Goal: Information Seeking & Learning: Learn about a topic

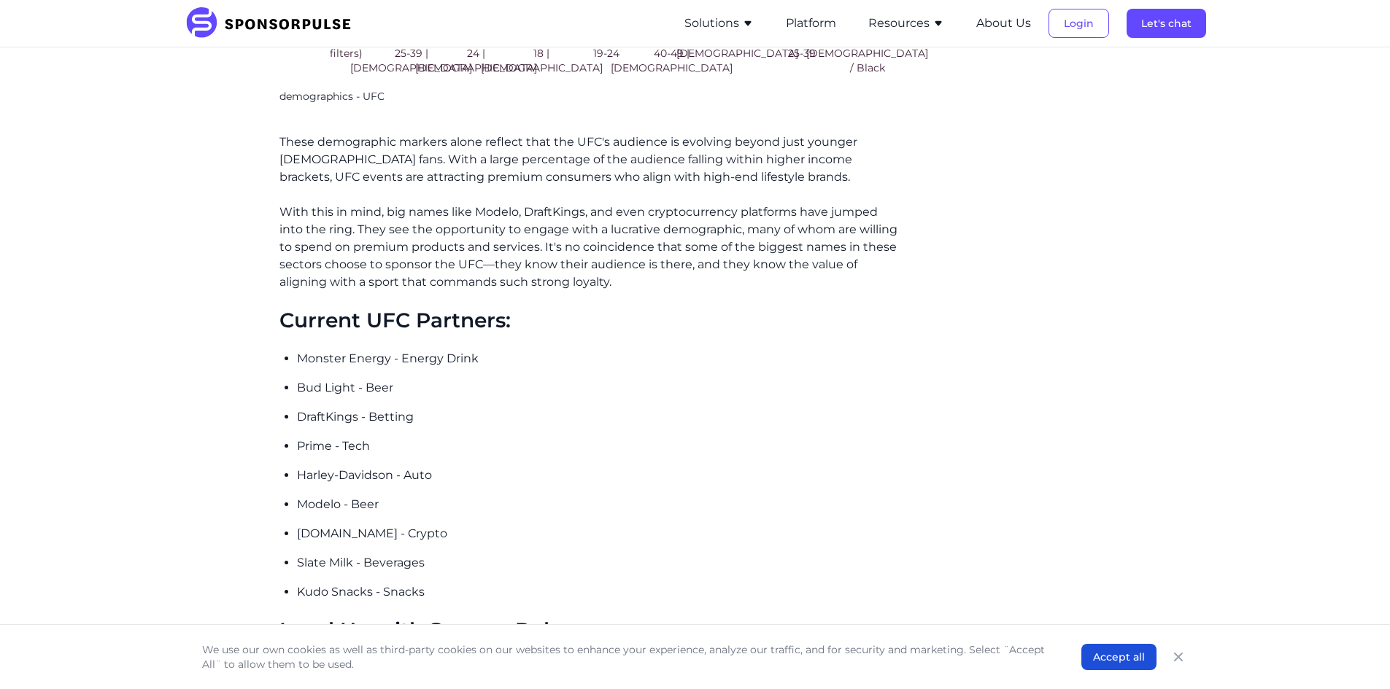
scroll to position [2043, 0]
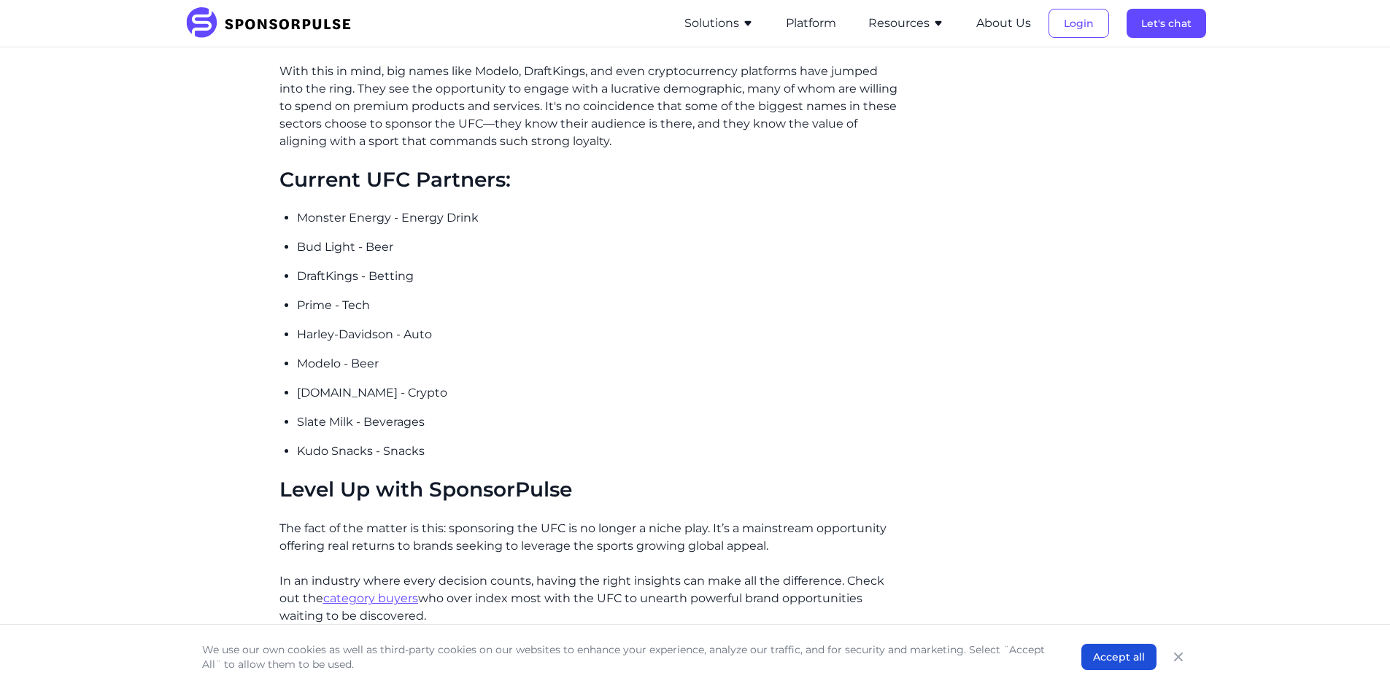
click at [319, 209] on p "Monster Energy - Energy Drink" at bounding box center [598, 218] width 603 height 18
click at [320, 209] on p "Monster Energy - Energy Drink" at bounding box center [598, 218] width 603 height 18
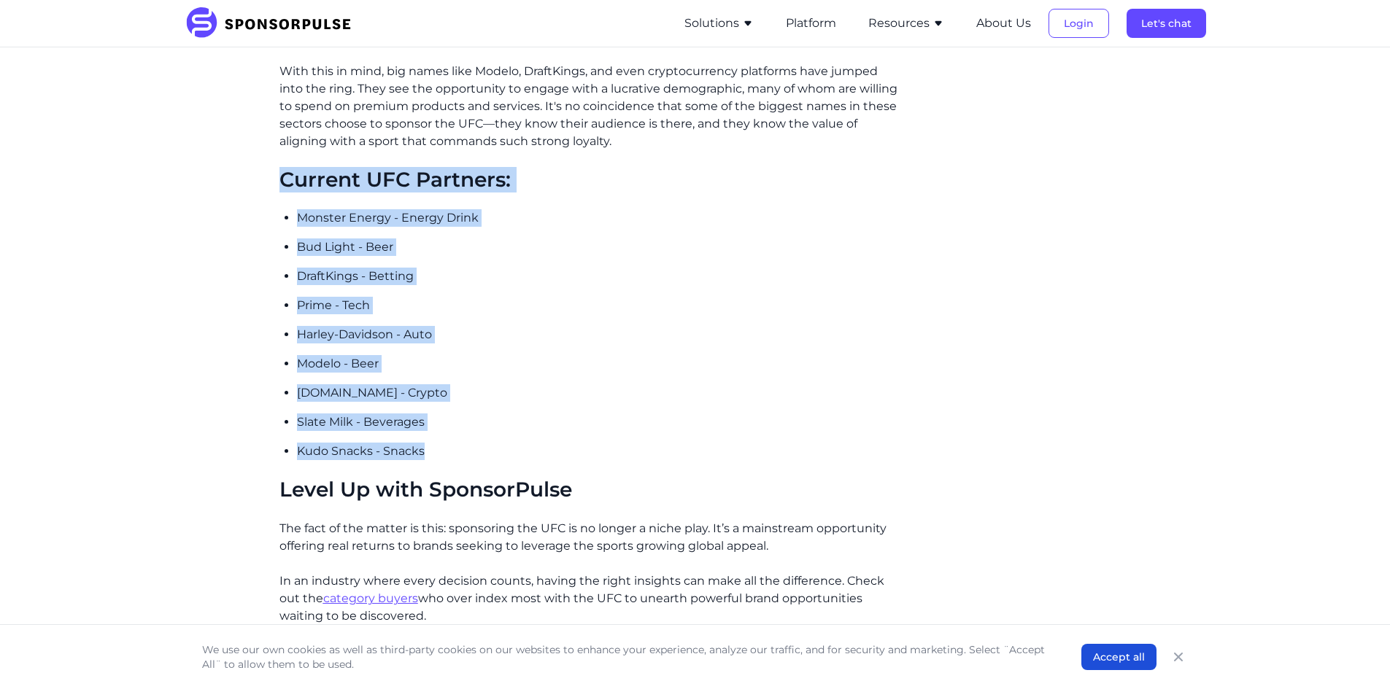
drag, startPoint x: 463, startPoint y: 427, endPoint x: 279, endPoint y: 158, distance: 326.4
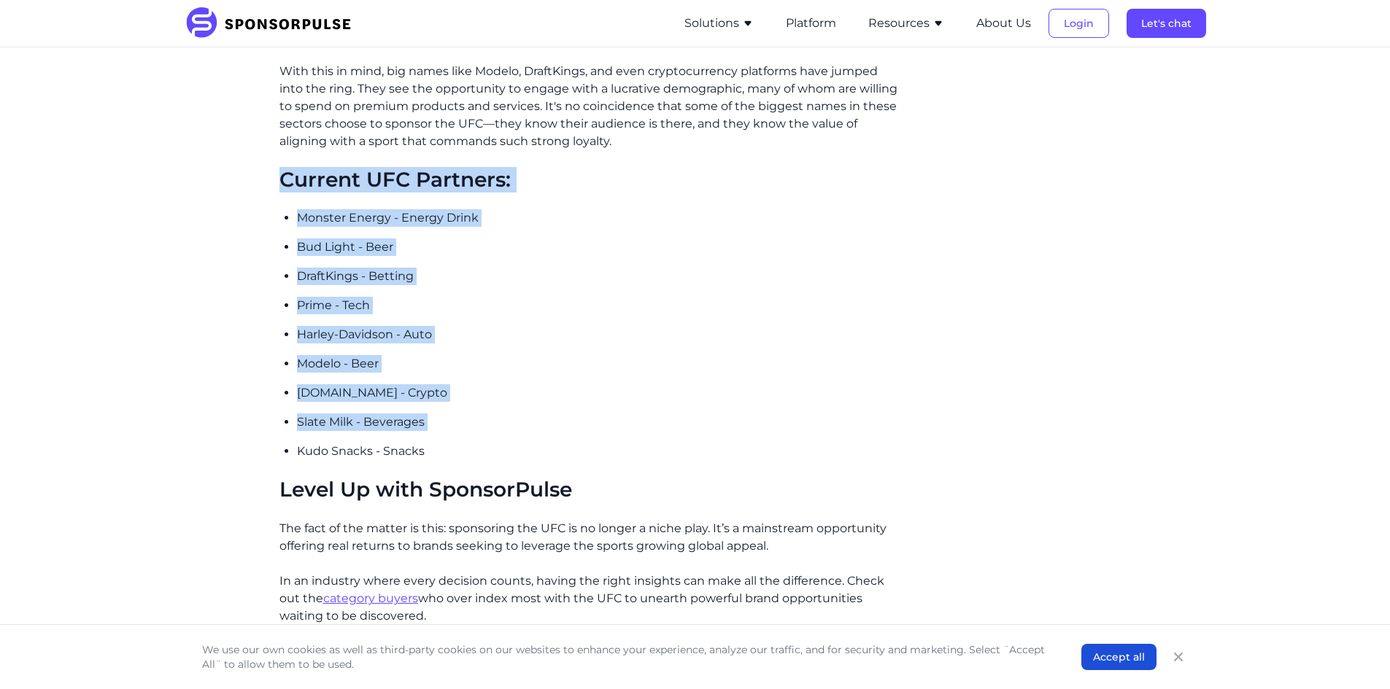
drag, startPoint x: 265, startPoint y: 168, endPoint x: 368, endPoint y: 409, distance: 262.5
click at [434, 420] on ul "Monster Energy - Energy Drink Bud Light - Beer DraftKings - Betting Prime - Tec…" at bounding box center [598, 334] width 603 height 251
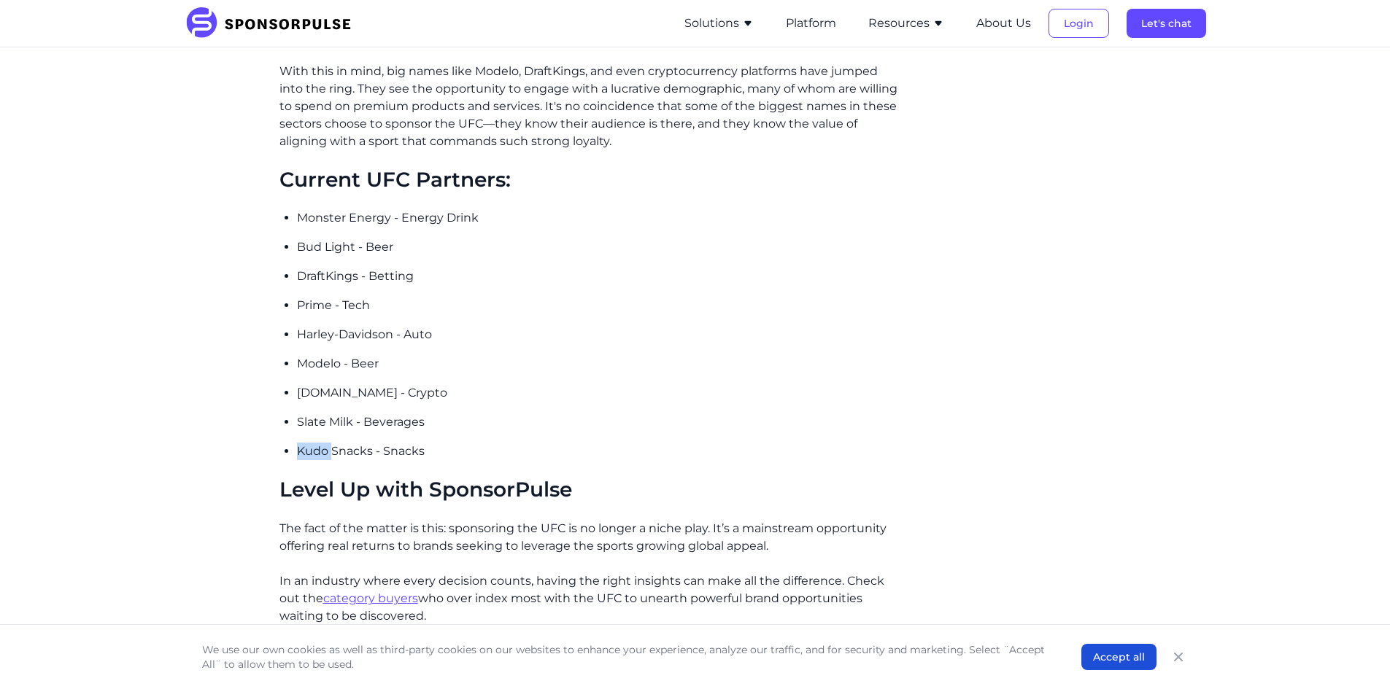
click at [434, 420] on ul "Monster Energy - Energy Drink Bud Light - Beer DraftKings - Betting Prime - Tec…" at bounding box center [598, 334] width 603 height 251
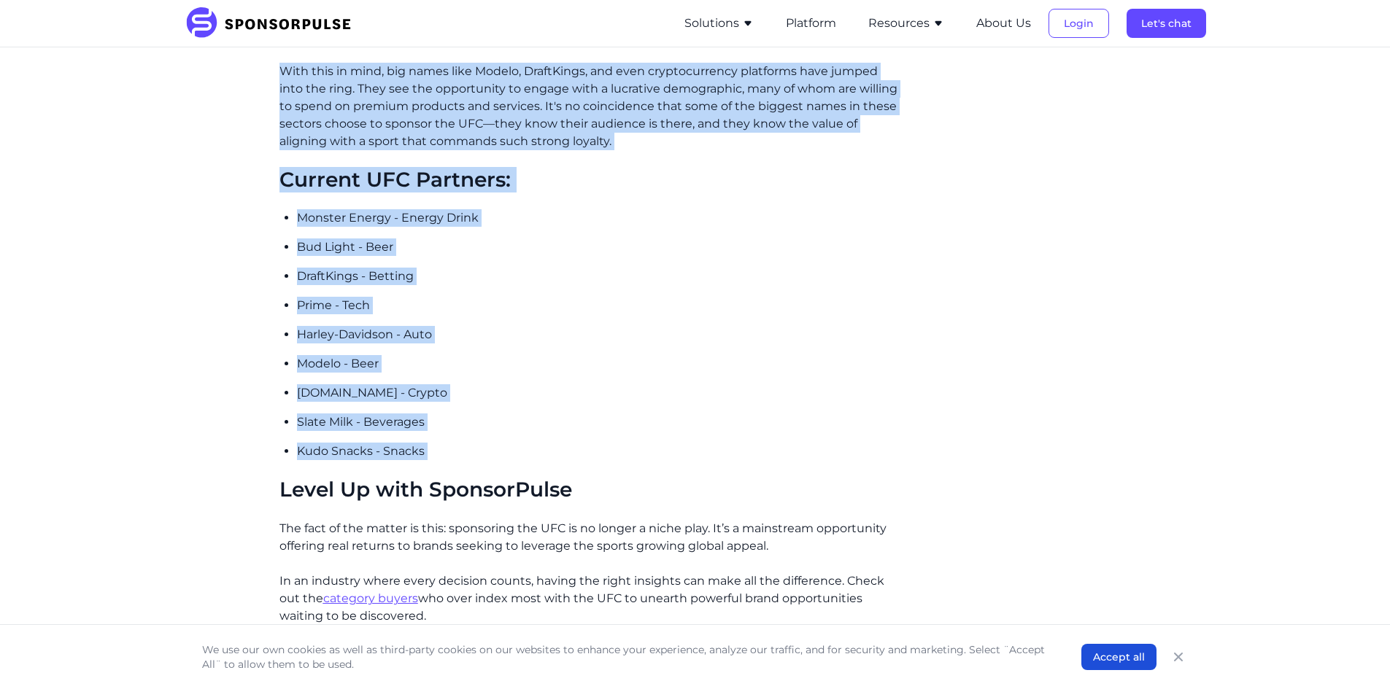
drag, startPoint x: 434, startPoint y: 420, endPoint x: 323, endPoint y: 120, distance: 319.7
click at [322, 171] on h2 "Current UFC Partners:" at bounding box center [589, 180] width 621 height 25
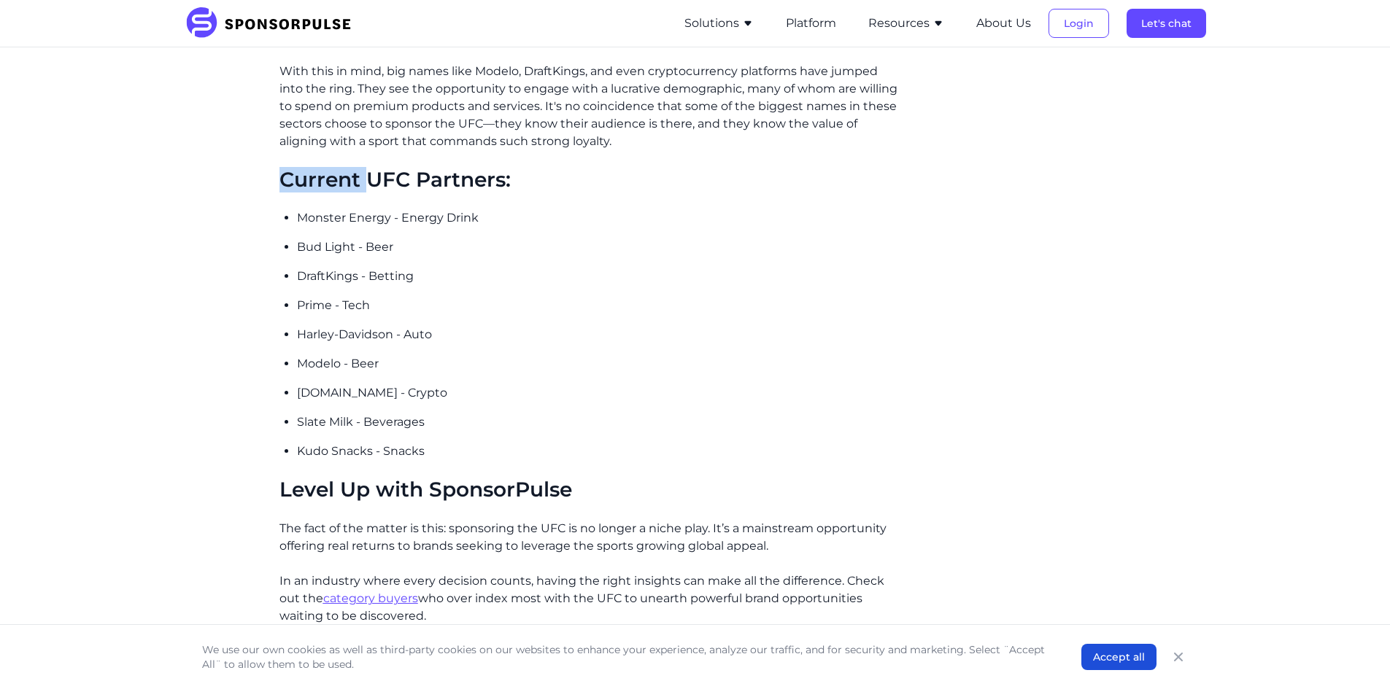
click at [322, 171] on h2 "Current UFC Partners:" at bounding box center [589, 180] width 621 height 25
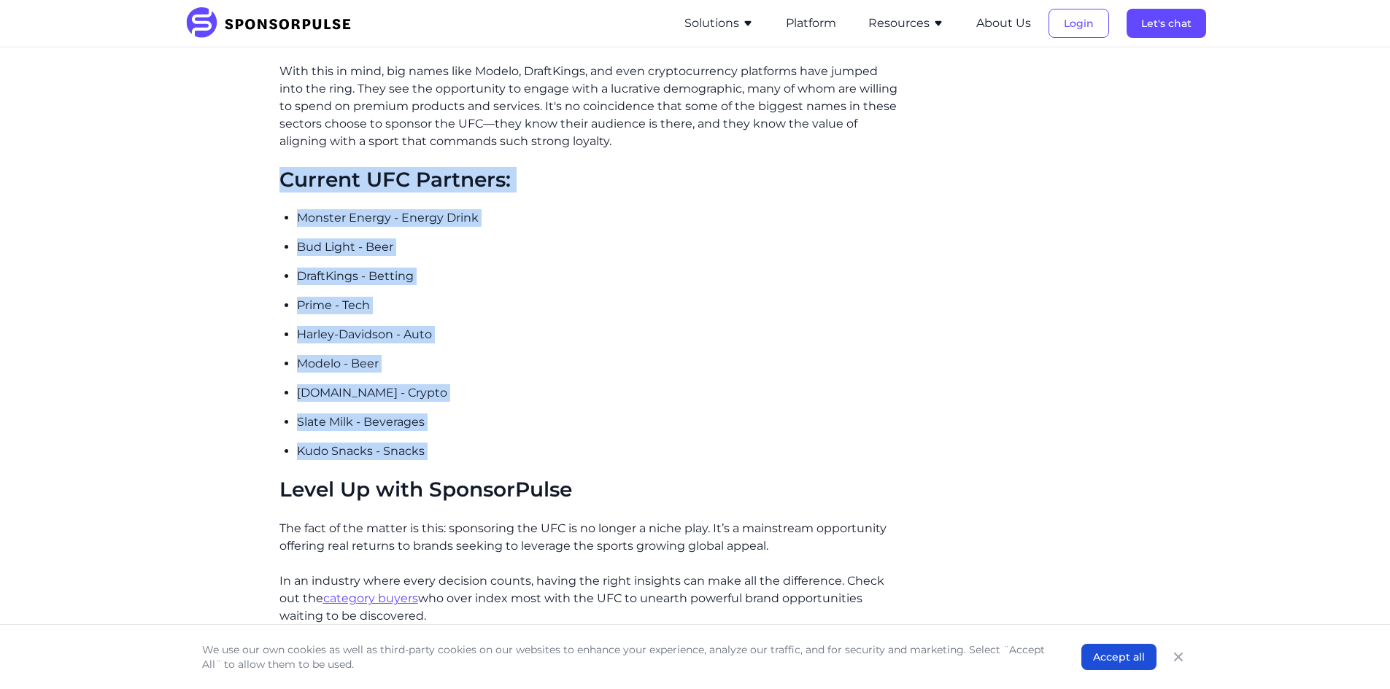
drag, startPoint x: 322, startPoint y: 171, endPoint x: 468, endPoint y: 434, distance: 300.4
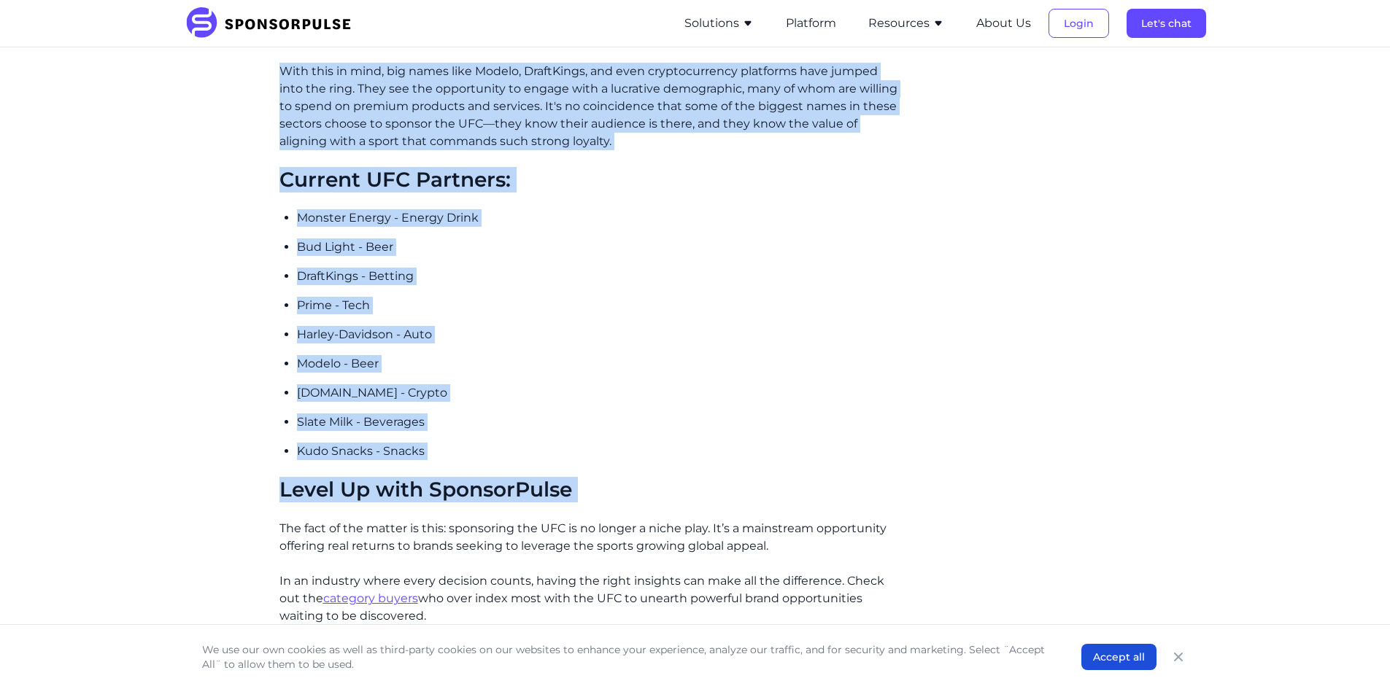
drag, startPoint x: 612, startPoint y: 456, endPoint x: 638, endPoint y: 137, distance: 319.8
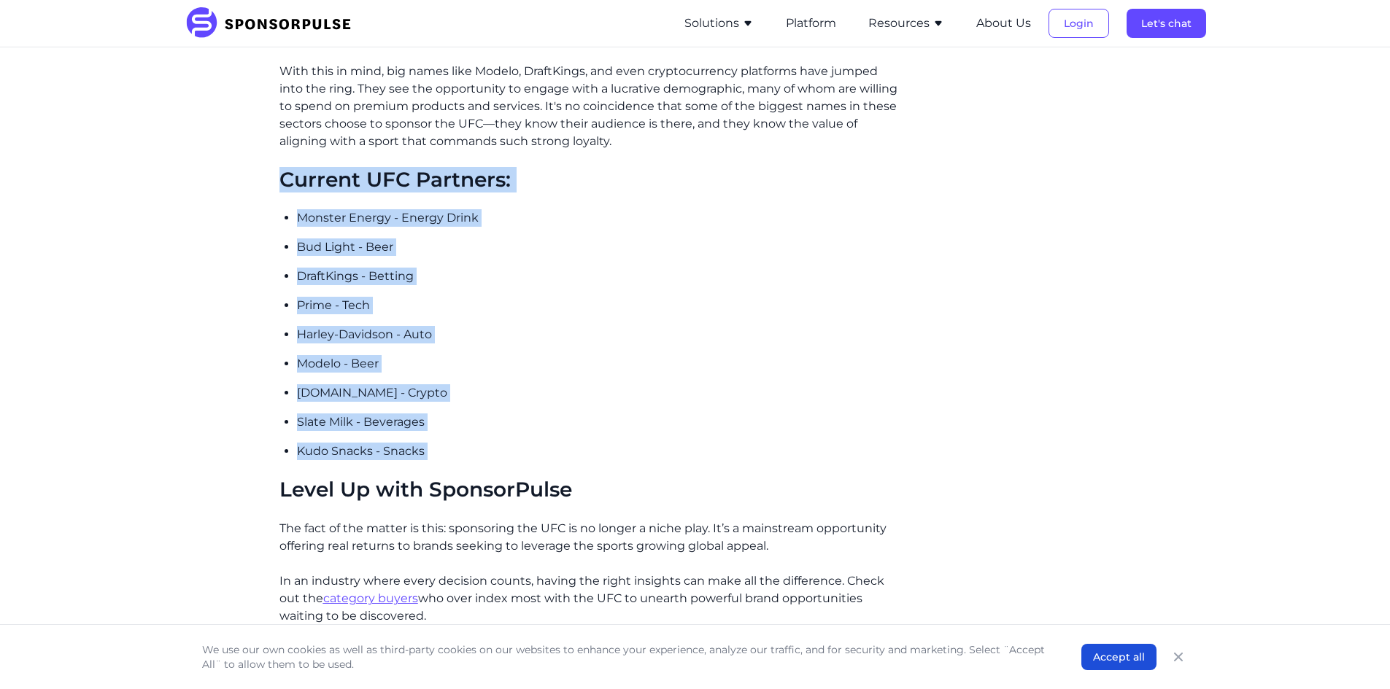
drag, startPoint x: 395, startPoint y: 174, endPoint x: 423, endPoint y: 423, distance: 251.1
click at [409, 414] on p "Slate Milk - Beverages" at bounding box center [598, 423] width 603 height 18
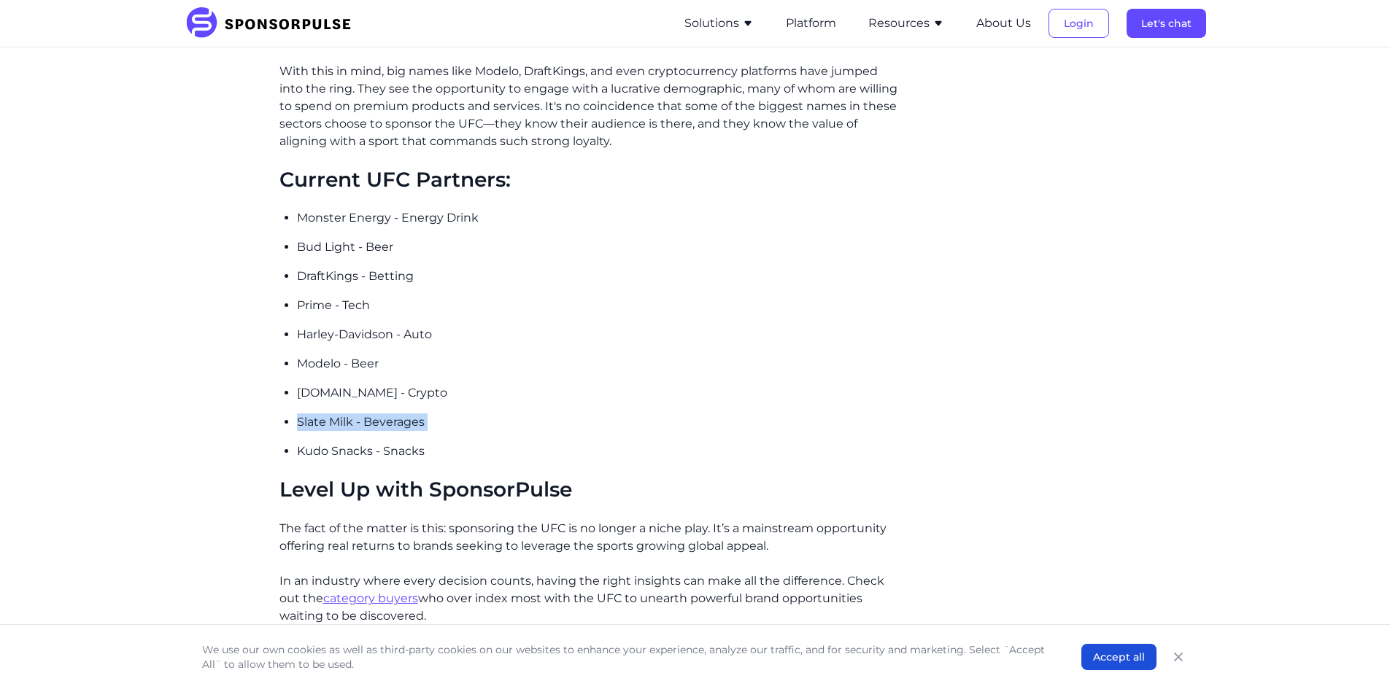
click at [409, 414] on p "Slate Milk - Beverages" at bounding box center [598, 423] width 603 height 18
click at [431, 443] on p "Kudo Snacks - Snacks" at bounding box center [598, 452] width 603 height 18
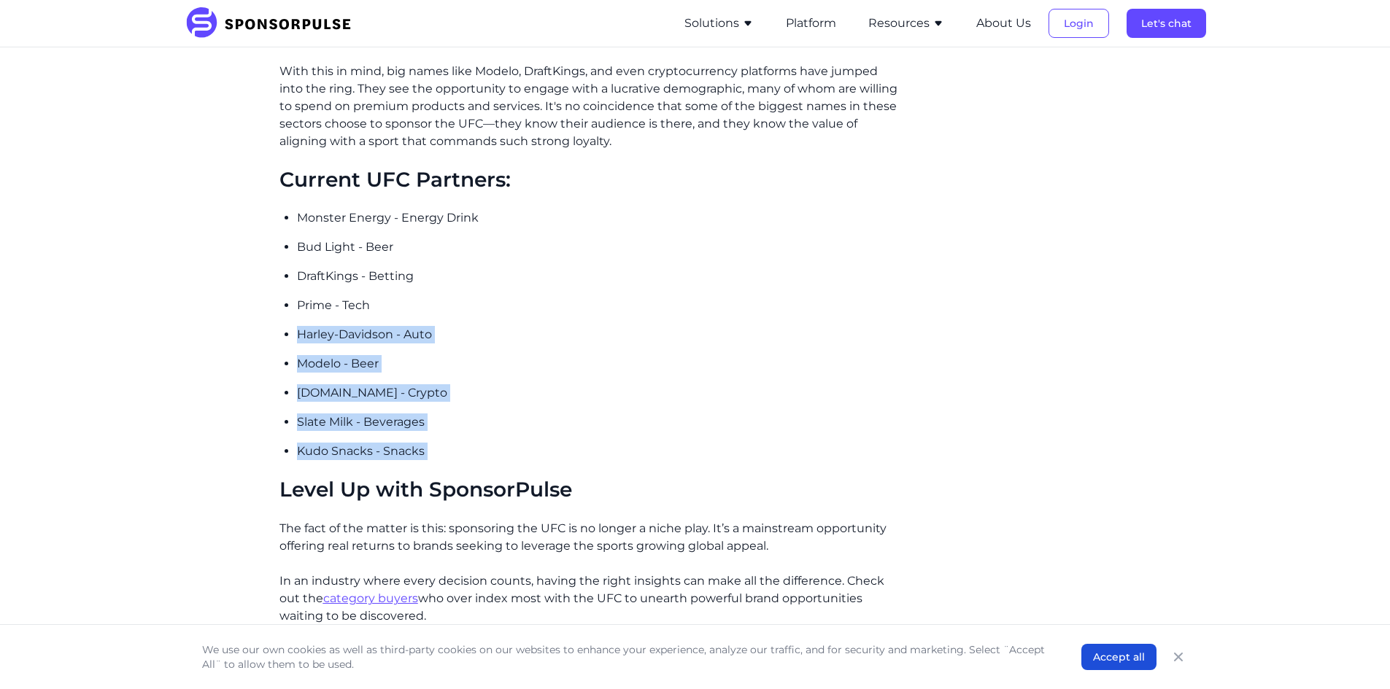
drag, startPoint x: 431, startPoint y: 432, endPoint x: 435, endPoint y: 323, distance: 108.8
click at [435, 323] on ul "Monster Energy - Energy Drink Bud Light - Beer DraftKings - Betting Prime - Tec…" at bounding box center [598, 334] width 603 height 251
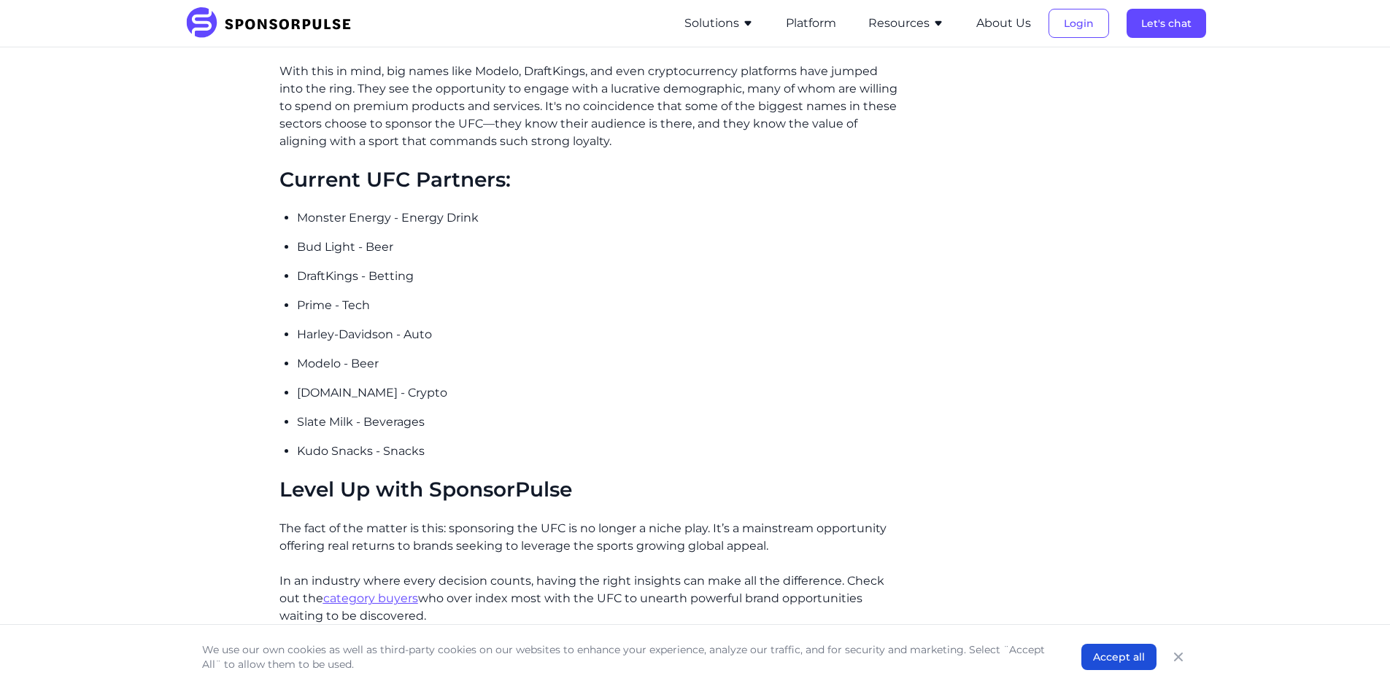
click at [307, 268] on p "DraftKings - Betting" at bounding box center [598, 277] width 603 height 18
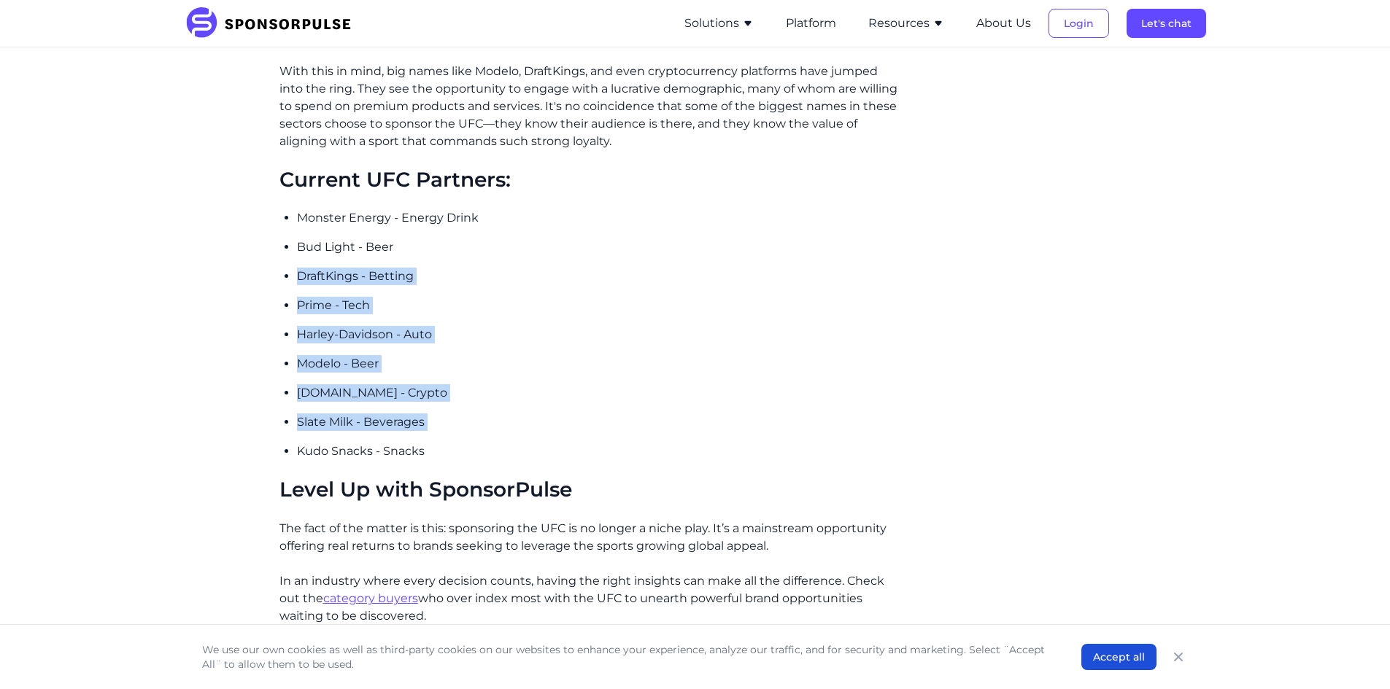
drag, startPoint x: 307, startPoint y: 247, endPoint x: 546, endPoint y: 404, distance: 286.1
click at [546, 404] on ul "Monster Energy - Energy Drink Bud Light - Beer DraftKings - Betting Prime - Tec…" at bounding box center [598, 334] width 603 height 251
click at [513, 389] on ul "Monster Energy - Energy Drink Bud Light - Beer DraftKings - Betting Prime - Tec…" at bounding box center [598, 334] width 603 height 251
drag, startPoint x: 513, startPoint y: 389, endPoint x: 281, endPoint y: 225, distance: 283.7
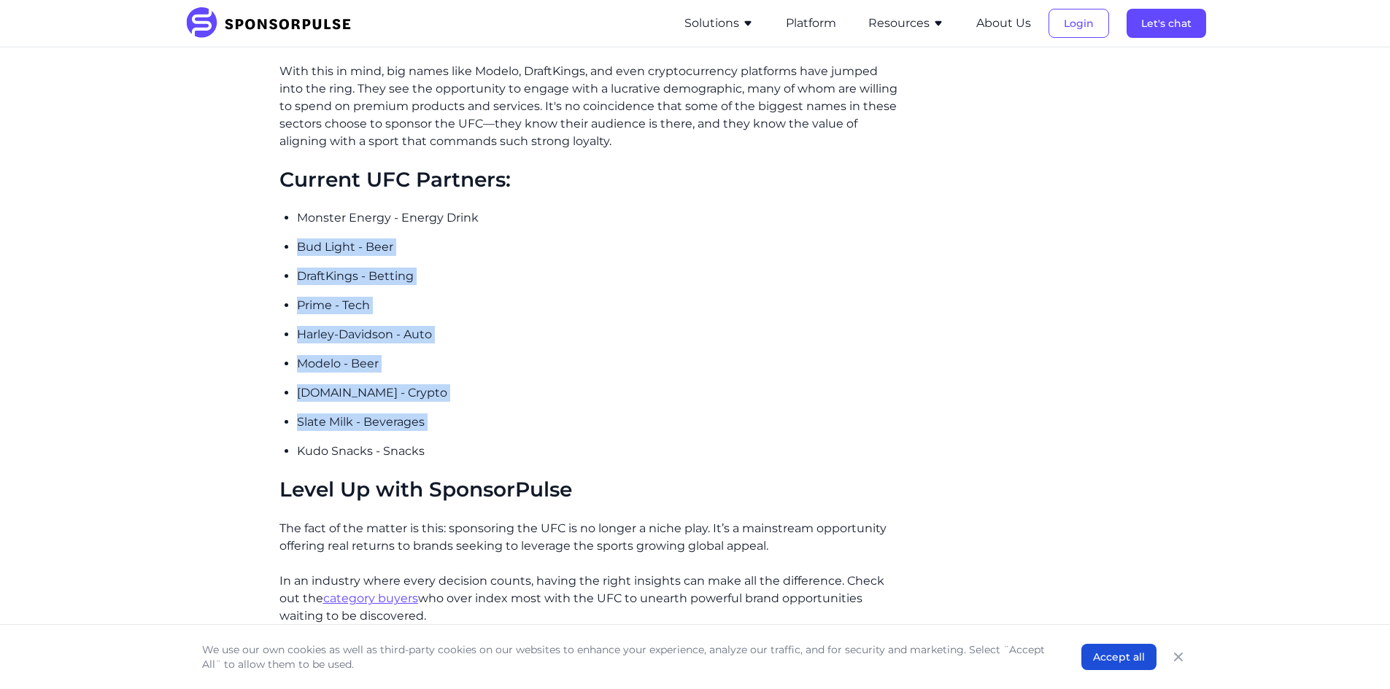
drag, startPoint x: 279, startPoint y: 222, endPoint x: 562, endPoint y: 394, distance: 330.3
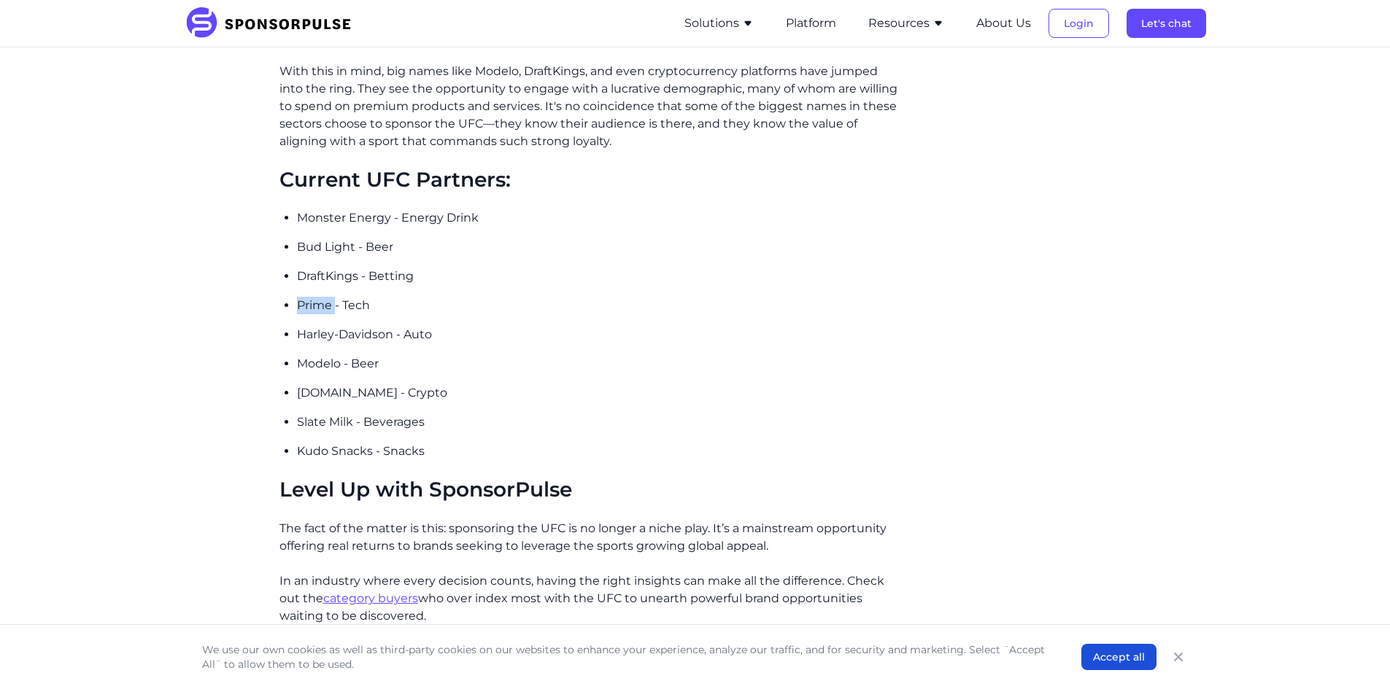
drag, startPoint x: 291, startPoint y: 267, endPoint x: 274, endPoint y: 240, distance: 32.2
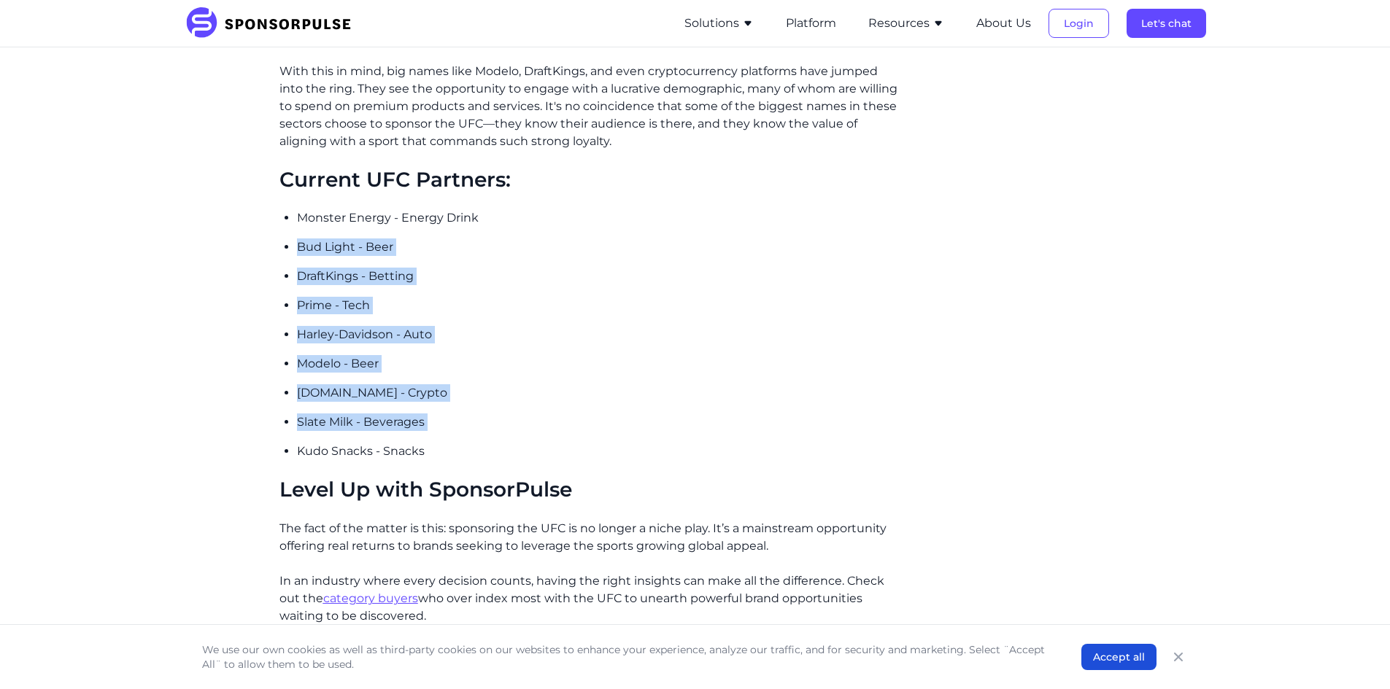
drag, startPoint x: 279, startPoint y: 222, endPoint x: 559, endPoint y: 399, distance: 330.9
click at [557, 414] on p "Slate Milk - Beverages" at bounding box center [598, 423] width 603 height 18
drag, startPoint x: 557, startPoint y: 398, endPoint x: 293, endPoint y: 349, distance: 268.7
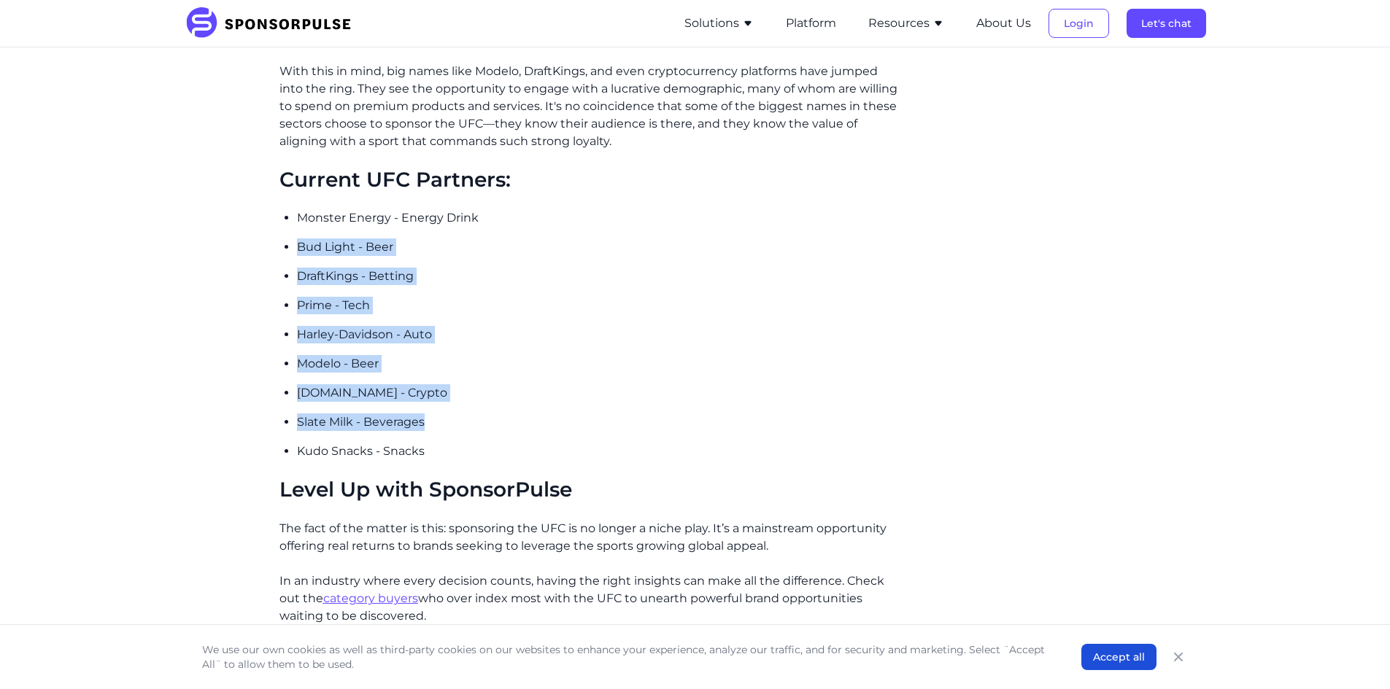
drag, startPoint x: 279, startPoint y: 227, endPoint x: 593, endPoint y: 404, distance: 360.3
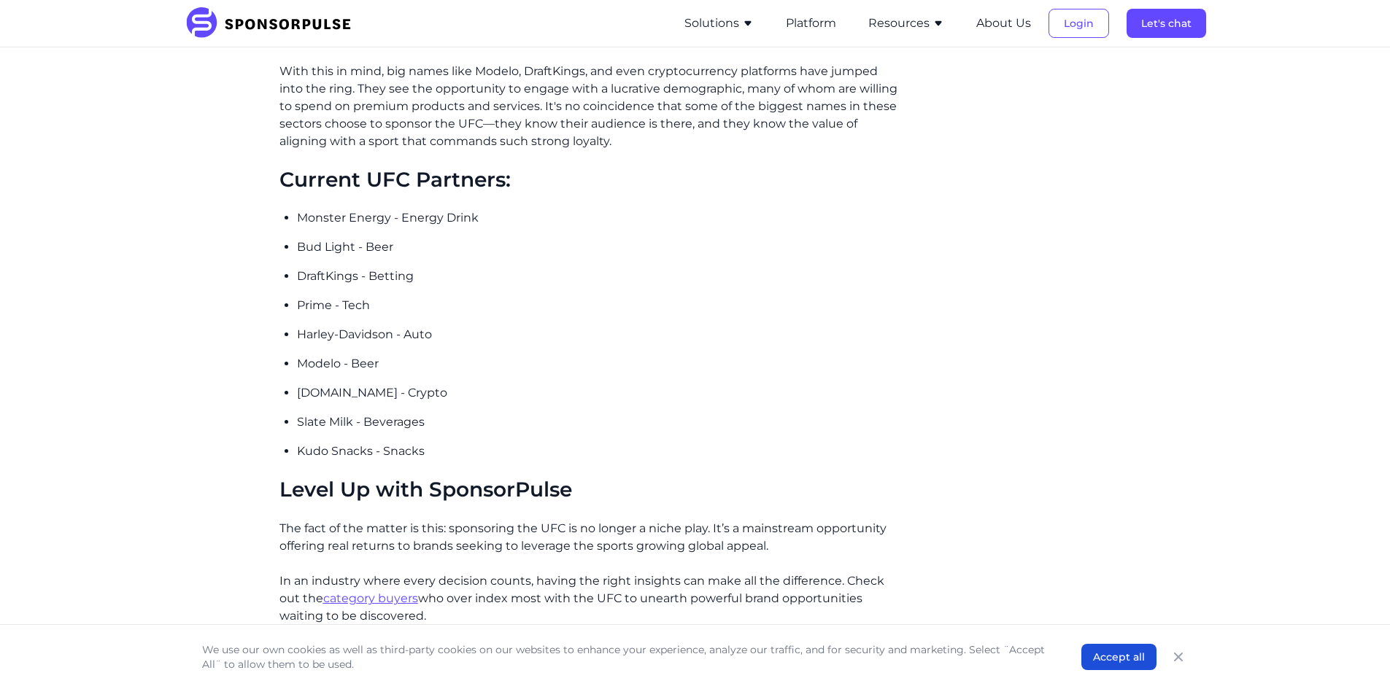
click at [312, 209] on ul "Monster Energy - Energy Drink Bud Light - Beer DraftKings - Betting Prime - Tec…" at bounding box center [598, 334] width 603 height 251
click at [301, 239] on p "Bud Light - Beer" at bounding box center [598, 248] width 603 height 18
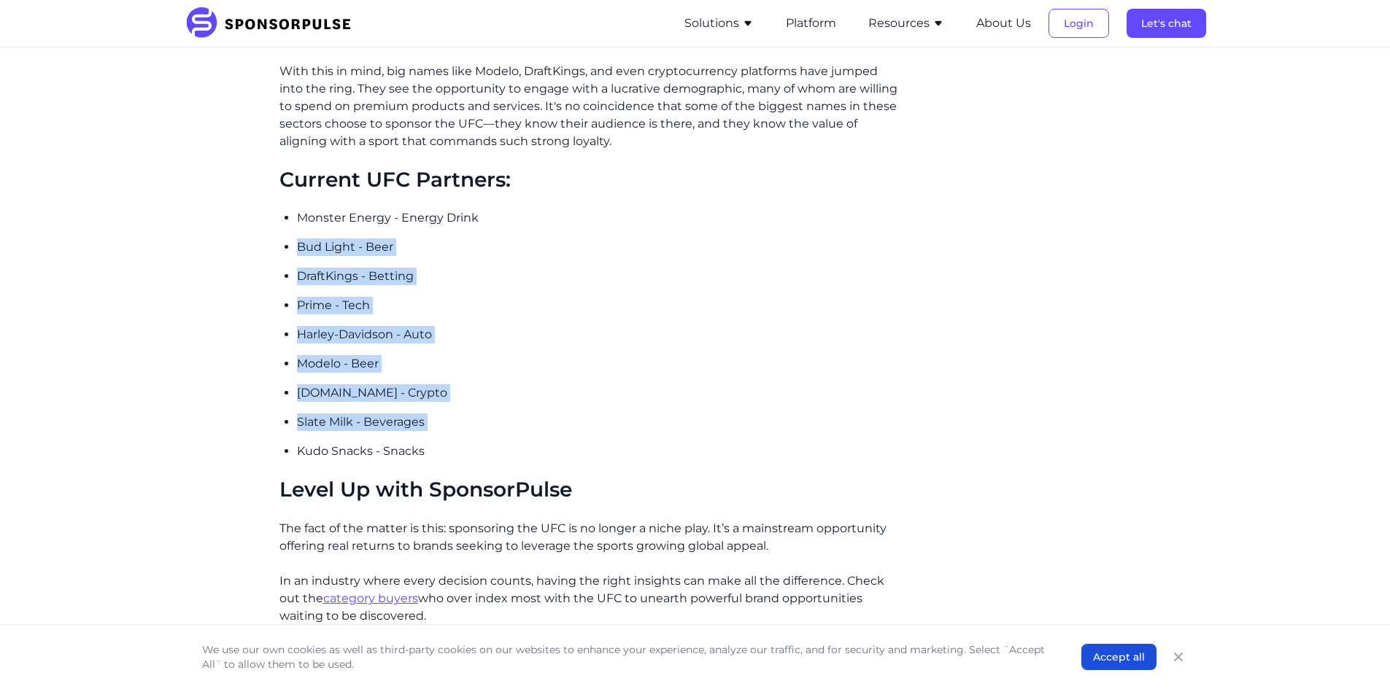
drag, startPoint x: 301, startPoint y: 224, endPoint x: 489, endPoint y: 402, distance: 259.6
click at [489, 402] on ul "Monster Energy - Energy Drink Bud Light - Beer DraftKings - Betting Prime - Tec…" at bounding box center [598, 334] width 603 height 251
click at [318, 246] on ul "Monster Energy - Energy Drink Bud Light - Beer DraftKings - Betting Prime - Tec…" at bounding box center [598, 334] width 603 height 251
click at [314, 236] on ul "Monster Energy - Energy Drink Bud Light - Beer DraftKings - Betting Prime - Tec…" at bounding box center [598, 334] width 603 height 251
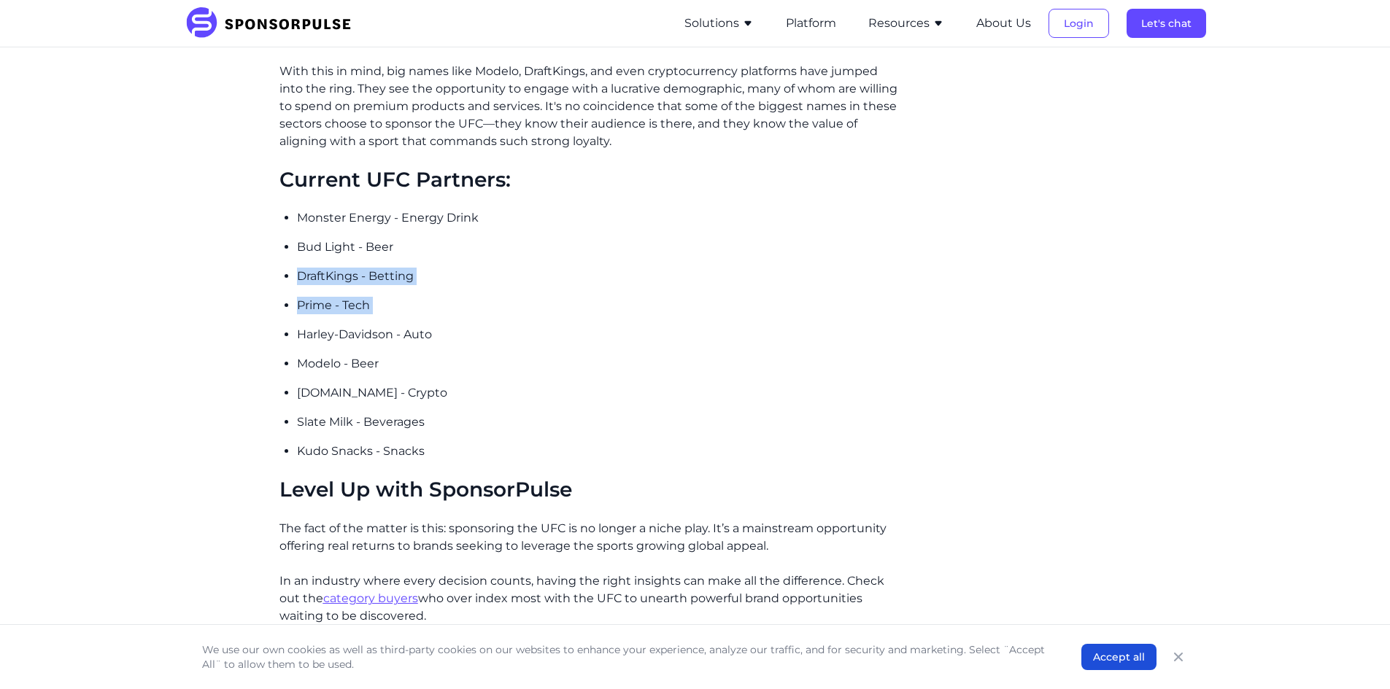
drag, startPoint x: 314, startPoint y: 236, endPoint x: 360, endPoint y: 273, distance: 58.7
click at [375, 283] on ul "Monster Energy - Energy Drink Bud Light - Beer DraftKings - Betting Prime - Tec…" at bounding box center [598, 334] width 603 height 251
click at [306, 239] on p "Bud Light - Beer" at bounding box center [598, 248] width 603 height 18
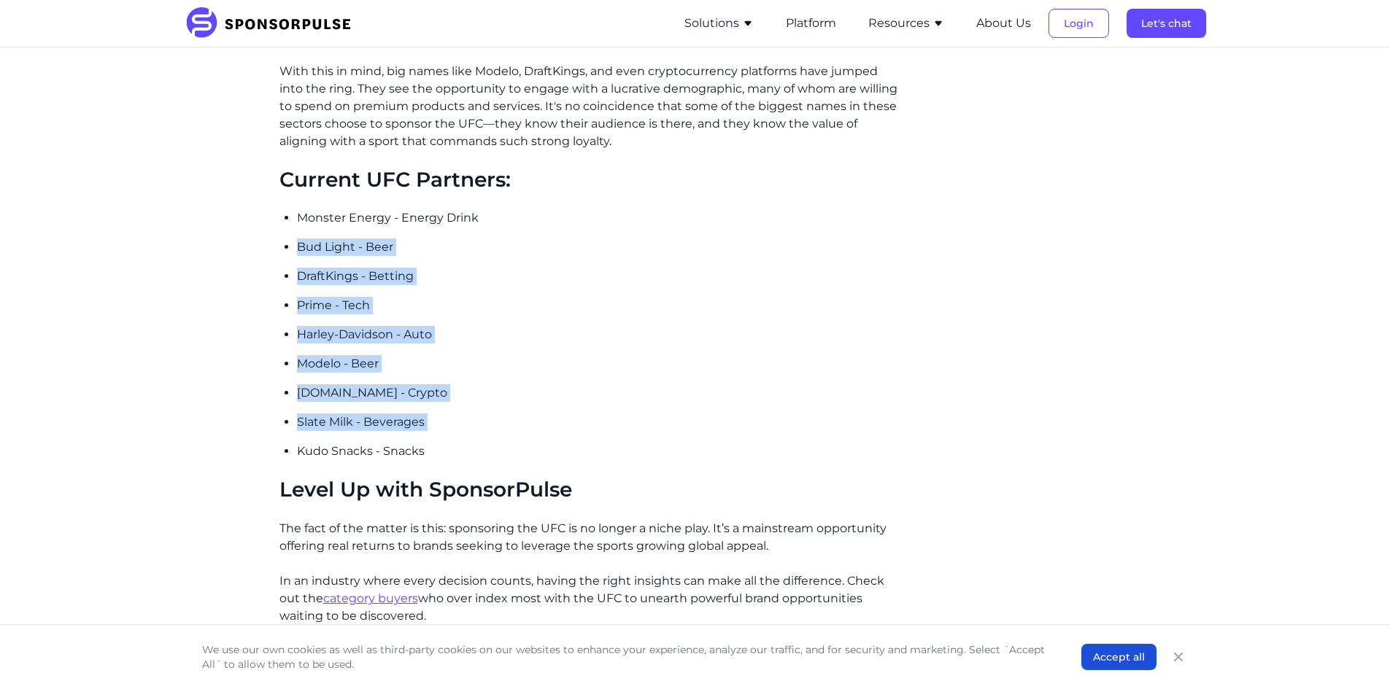
drag, startPoint x: 306, startPoint y: 219, endPoint x: 444, endPoint y: 395, distance: 224.4
click at [444, 395] on ul "Monster Energy - Energy Drink Bud Light - Beer DraftKings - Betting Prime - Tec…" at bounding box center [598, 334] width 603 height 251
click at [461, 390] on ul "Monster Energy - Energy Drink Bud Light - Beer DraftKings - Betting Prime - Tec…" at bounding box center [598, 334] width 603 height 251
click at [461, 389] on ul "Monster Energy - Energy Drink Bud Light - Beer DraftKings - Betting Prime - Tec…" at bounding box center [598, 334] width 603 height 251
click at [306, 239] on p "Bud Light - Beer" at bounding box center [598, 248] width 603 height 18
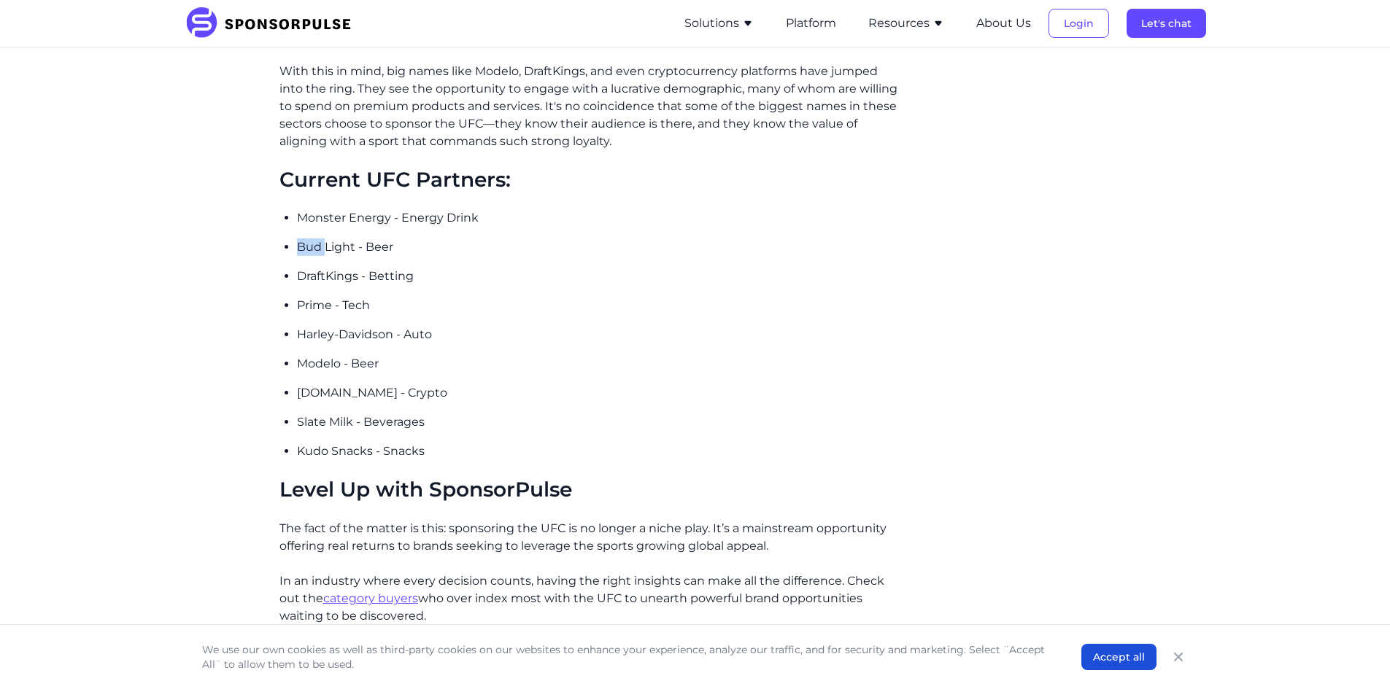
click at [306, 239] on p "Bud Light - Beer" at bounding box center [598, 248] width 603 height 18
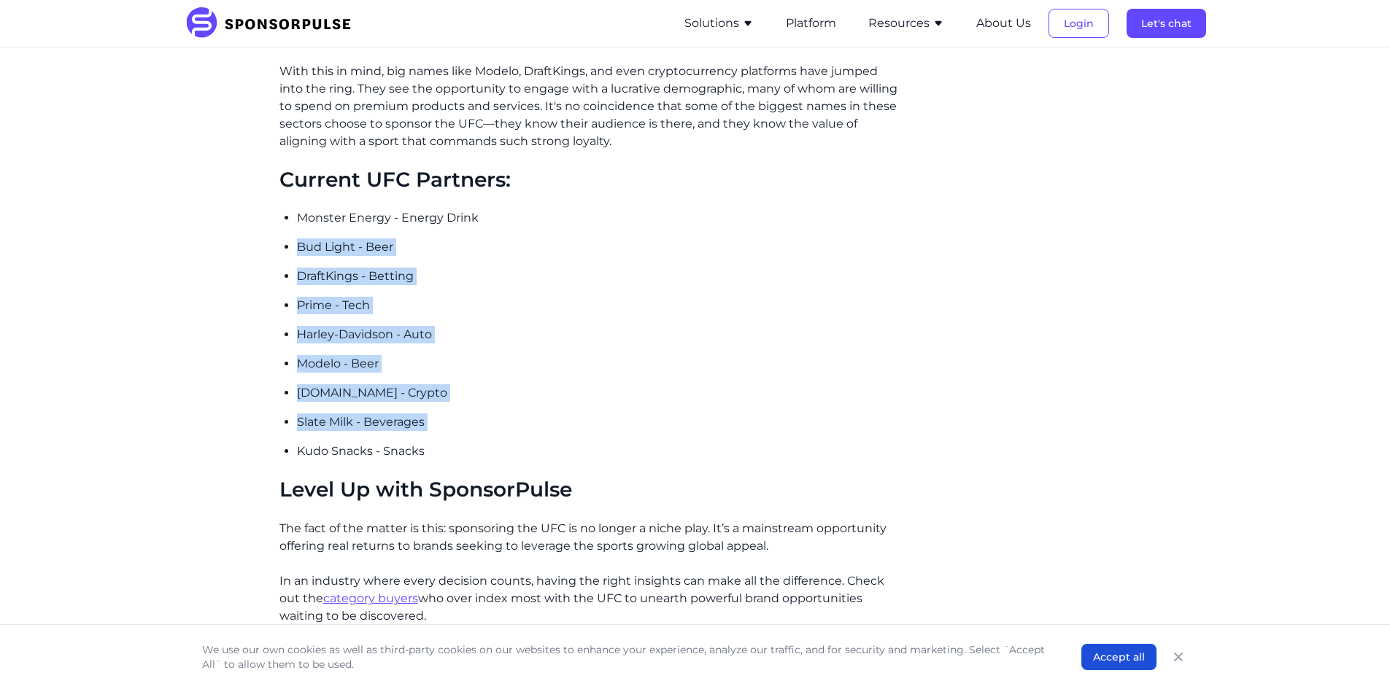
drag, startPoint x: 306, startPoint y: 222, endPoint x: 484, endPoint y: 400, distance: 251.2
click at [483, 400] on ul "Monster Energy - Energy Drink Bud Light - Beer DraftKings - Betting Prime - Tec…" at bounding box center [598, 334] width 603 height 251
click at [484, 414] on p "Slate Milk - Beverages" at bounding box center [598, 423] width 603 height 18
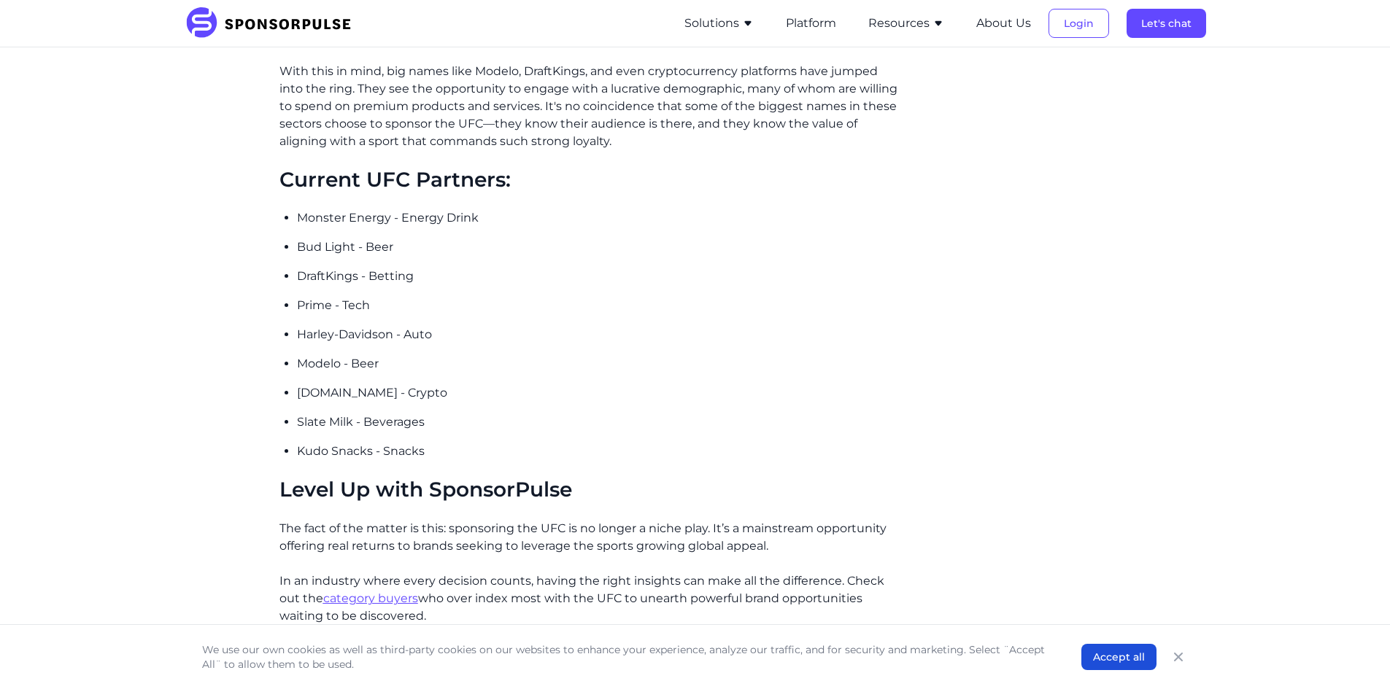
click at [484, 414] on p "Slate Milk - Beverages" at bounding box center [598, 423] width 603 height 18
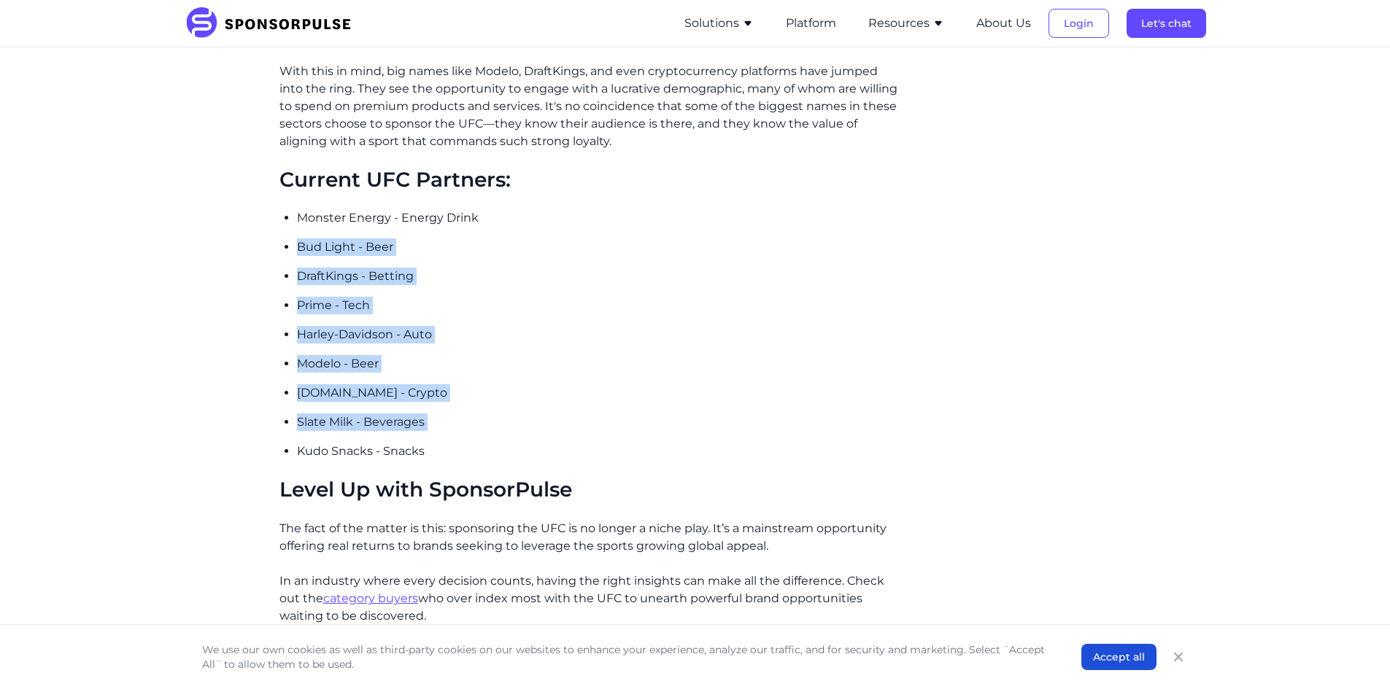
drag, startPoint x: 484, startPoint y: 398, endPoint x: 302, endPoint y: 212, distance: 260.0
click at [302, 212] on ul "Monster Energy - Energy Drink Bud Light - Beer DraftKings - Betting Prime - Tec…" at bounding box center [598, 334] width 603 height 251
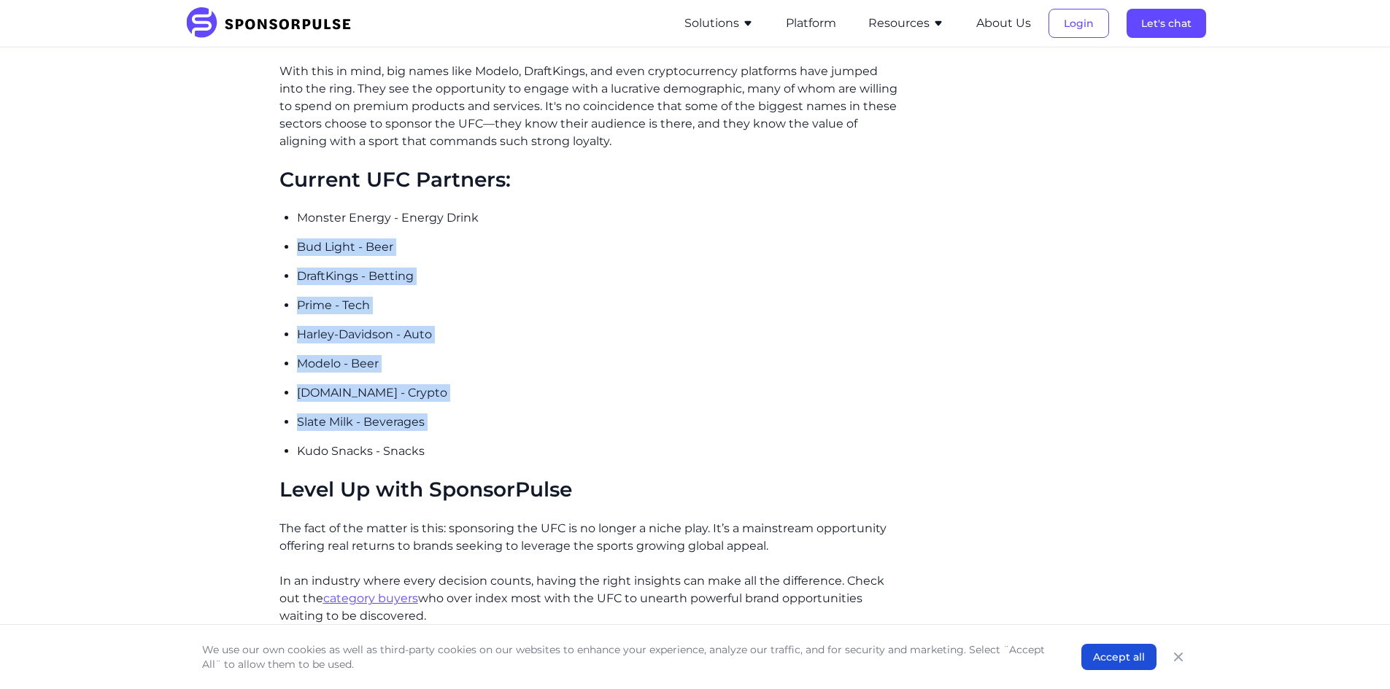
drag, startPoint x: 276, startPoint y: 228, endPoint x: 460, endPoint y: 417, distance: 263.1
click at [468, 414] on p "Slate Milk - Beverages" at bounding box center [598, 423] width 603 height 18
drag, startPoint x: 468, startPoint y: 393, endPoint x: 319, endPoint y: 220, distance: 228.7
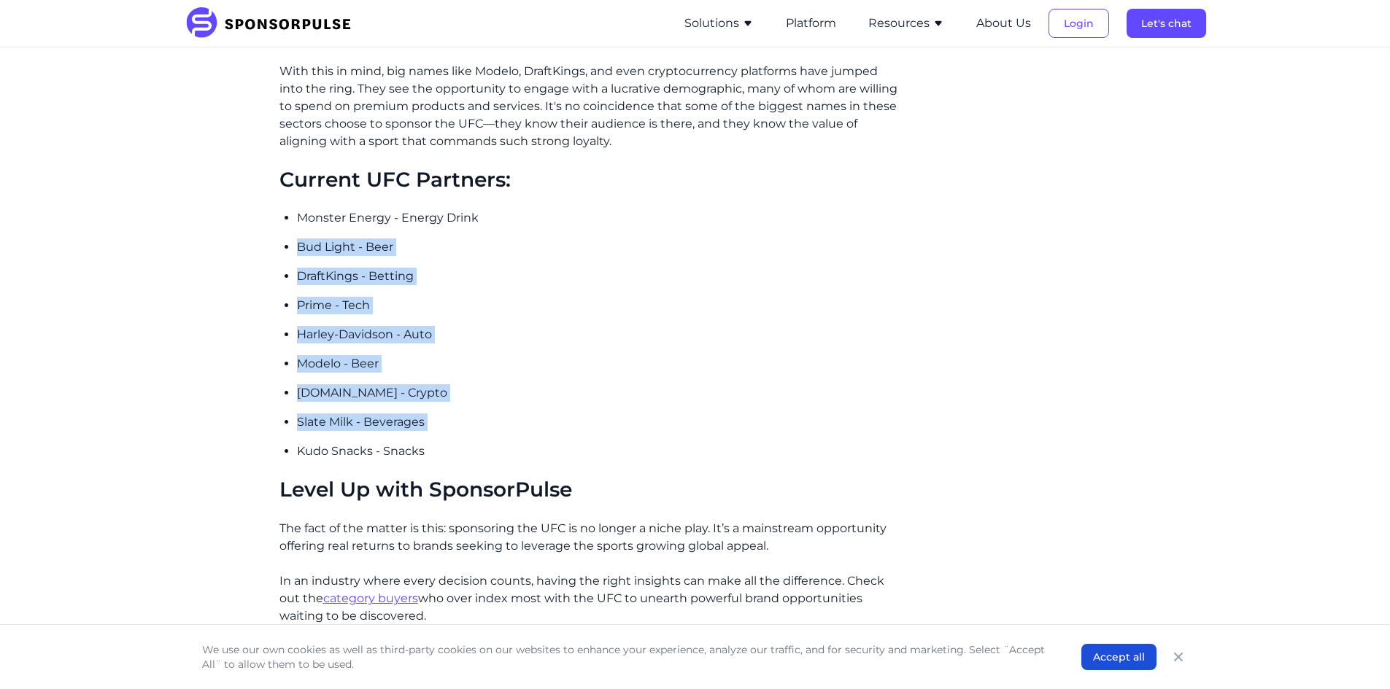
click at [319, 220] on ul "Monster Energy - Energy Drink Bud Light - Beer DraftKings - Betting Prime - Tec…" at bounding box center [598, 334] width 603 height 251
drag, startPoint x: 277, startPoint y: 252, endPoint x: 301, endPoint y: 299, distance: 52.9
drag, startPoint x: 280, startPoint y: 197, endPoint x: 530, endPoint y: 437, distance: 346.2
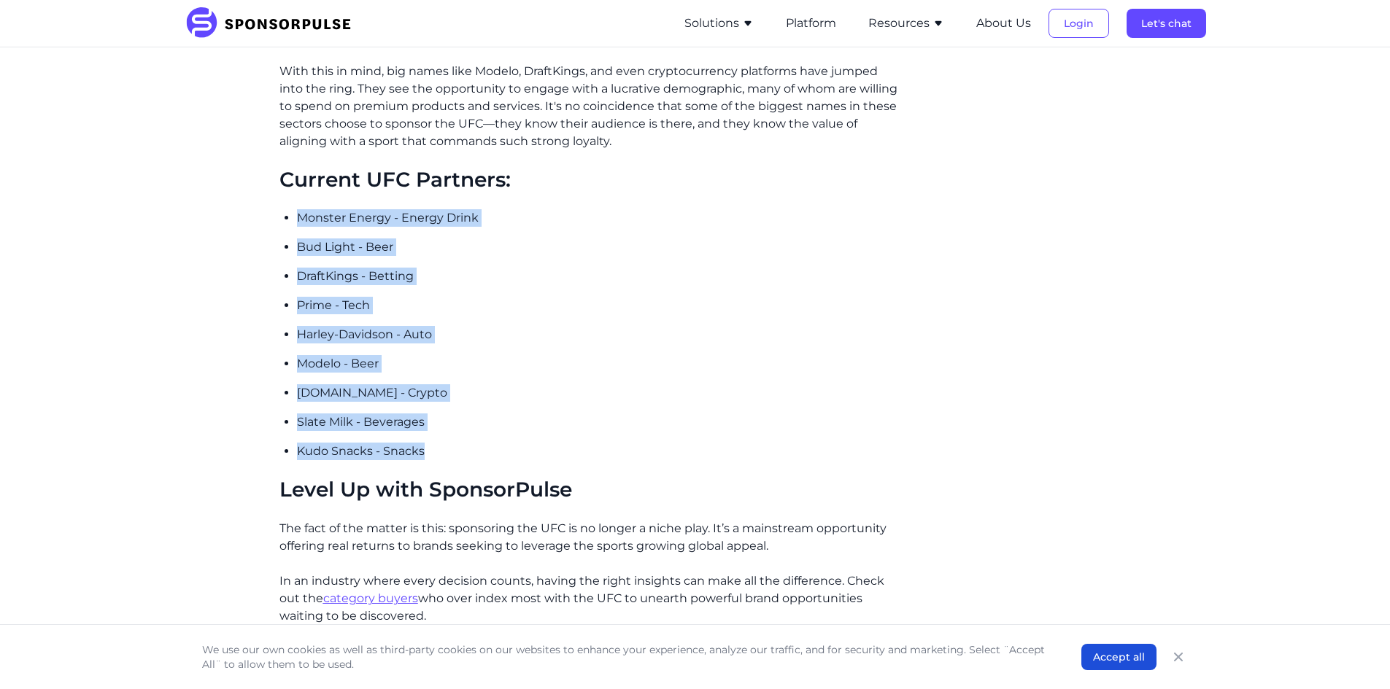
click at [533, 443] on p "Kudo Snacks - Snacks" at bounding box center [598, 452] width 603 height 18
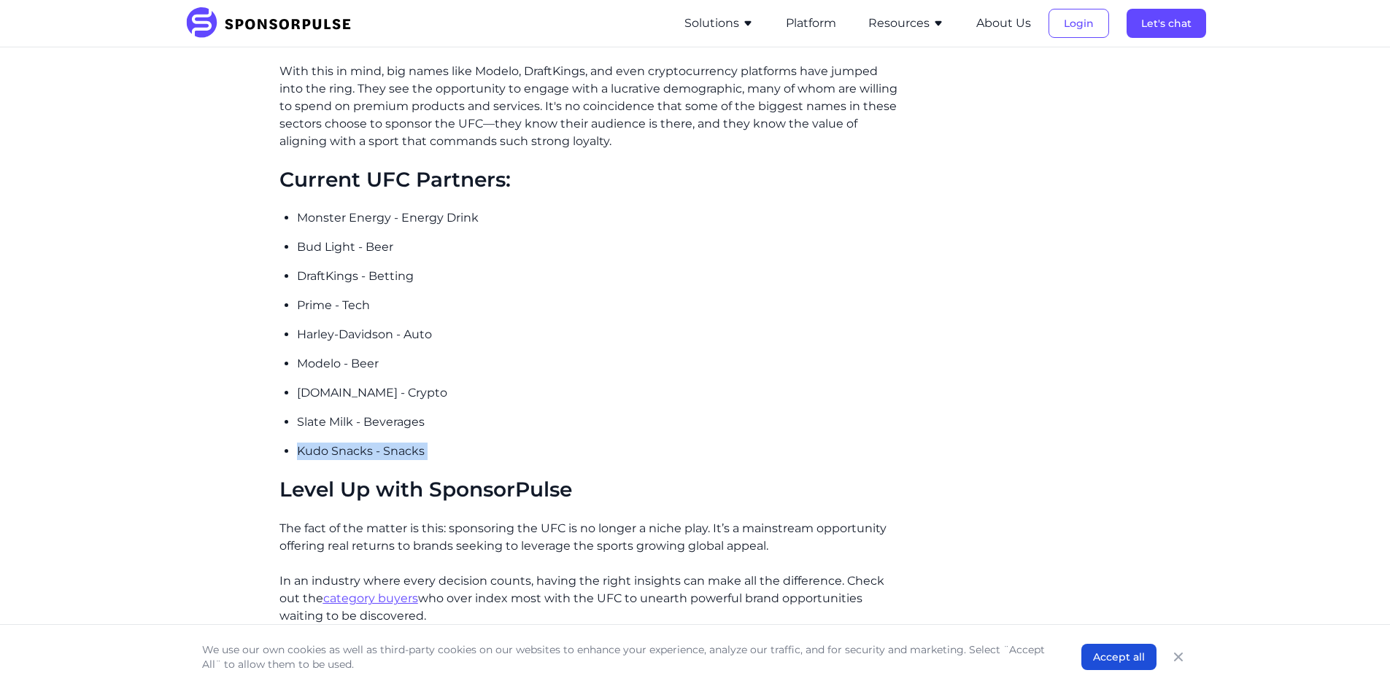
drag, startPoint x: 533, startPoint y: 435, endPoint x: 530, endPoint y: 415, distance: 20.6
click at [531, 443] on p "Kudo Snacks - Snacks" at bounding box center [598, 452] width 603 height 18
click at [525, 392] on ul "Monster Energy - Energy Drink Bud Light - Beer DraftKings - Betting Prime - Tec…" at bounding box center [598, 334] width 603 height 251
click at [525, 391] on ul "Monster Energy - Energy Drink Bud Light - Beer DraftKings - Betting Prime - Tec…" at bounding box center [598, 334] width 603 height 251
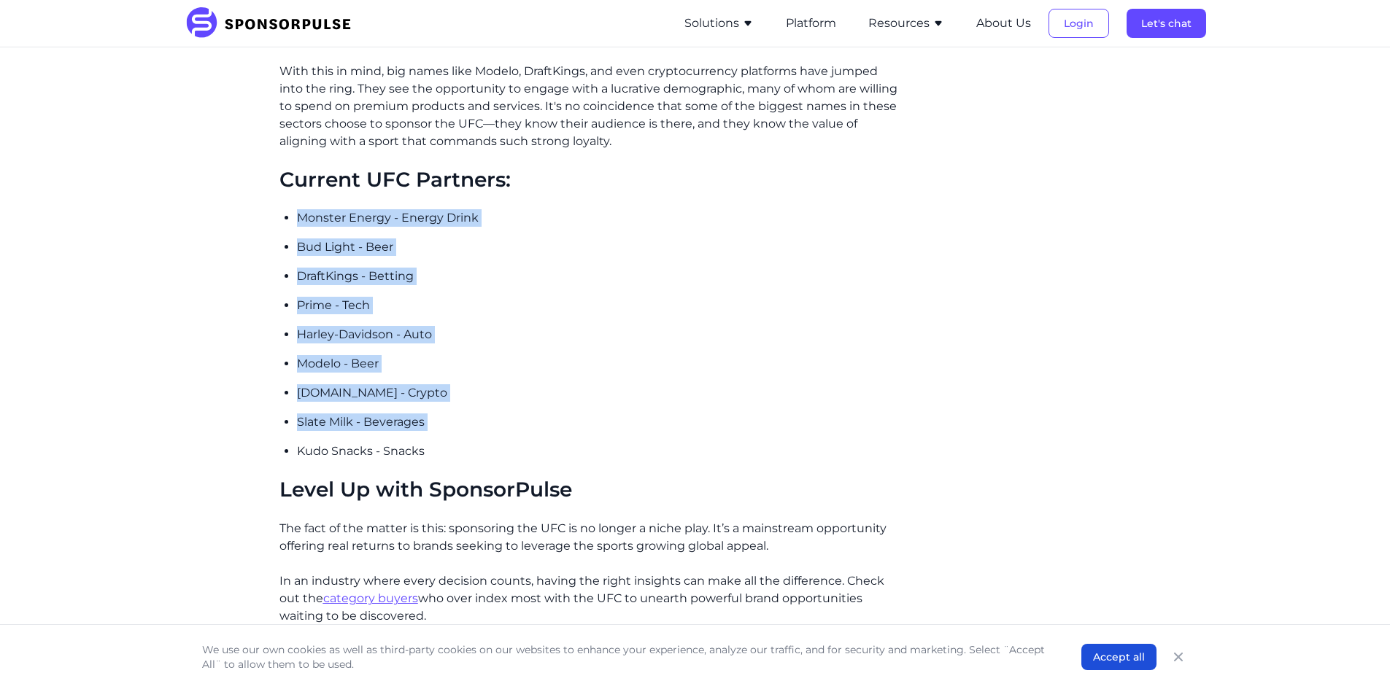
drag, startPoint x: 525, startPoint y: 391, endPoint x: 541, endPoint y: 206, distance: 185.3
click at [541, 209] on ul "Monster Energy - Energy Drink Bud Light - Beer DraftKings - Betting Prime - Tec…" at bounding box center [598, 334] width 603 height 251
click at [539, 384] on p "[DOMAIN_NAME] - Crypto" at bounding box center [598, 393] width 603 height 18
click at [543, 386] on ul "Monster Energy - Energy Drink Bud Light - Beer DraftKings - Betting Prime - Tec…" at bounding box center [598, 334] width 603 height 251
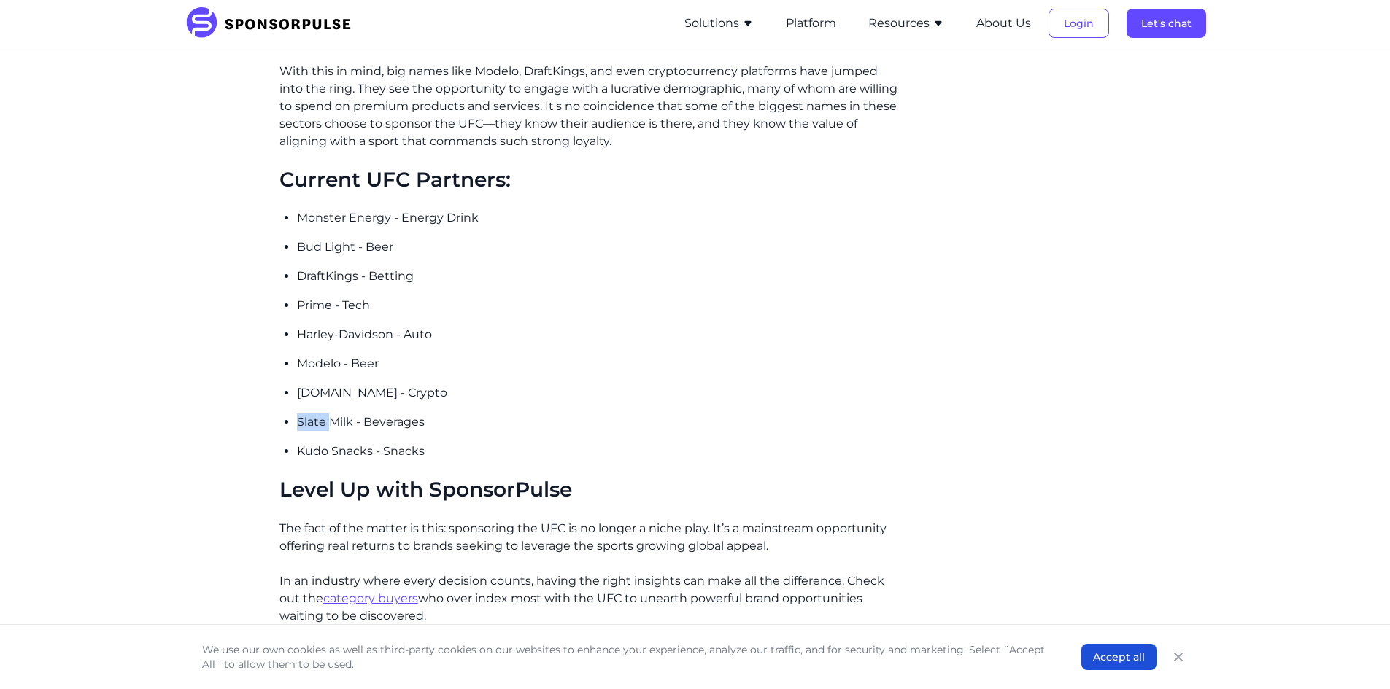
click at [543, 386] on ul "Monster Energy - Energy Drink Bud Light - Beer DraftKings - Betting Prime - Tec…" at bounding box center [598, 334] width 603 height 251
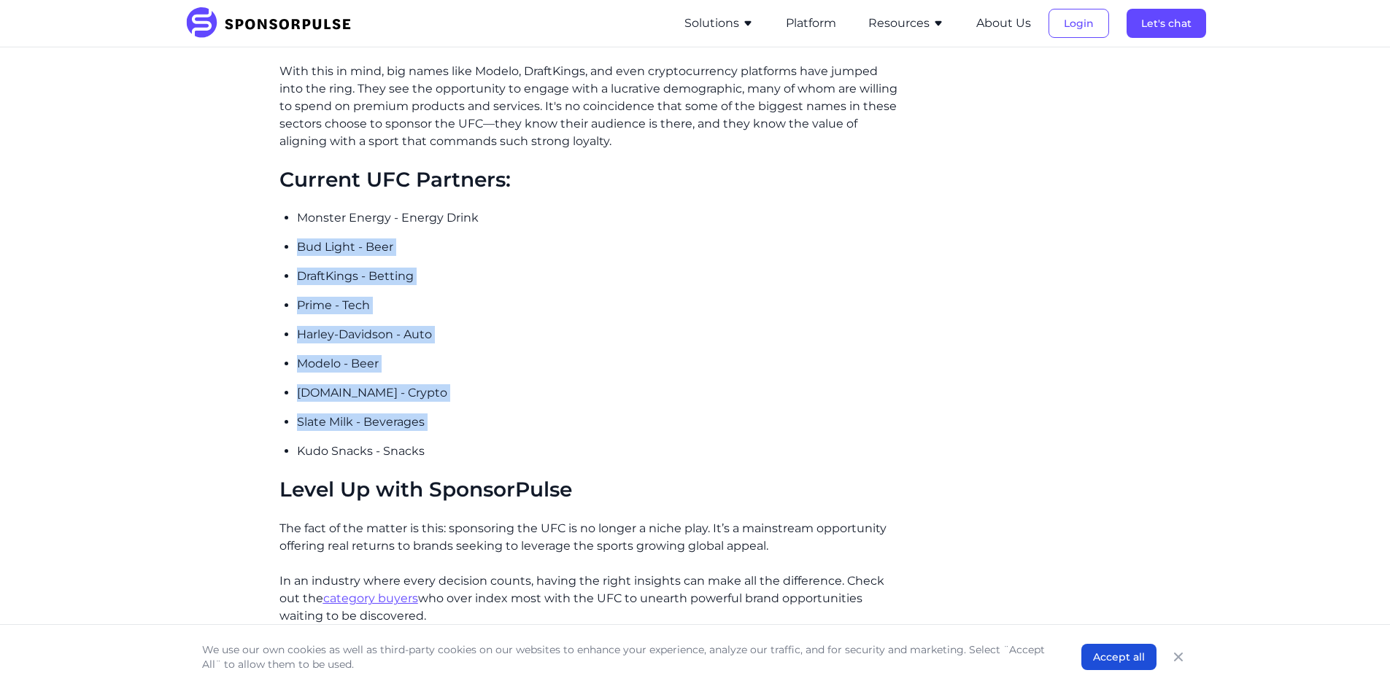
drag, startPoint x: 543, startPoint y: 386, endPoint x: 649, endPoint y: 217, distance: 199.0
click at [649, 217] on ul "Monster Energy - Energy Drink Bud Light - Beer DraftKings - Betting Prime - Tec…" at bounding box center [598, 334] width 603 height 251
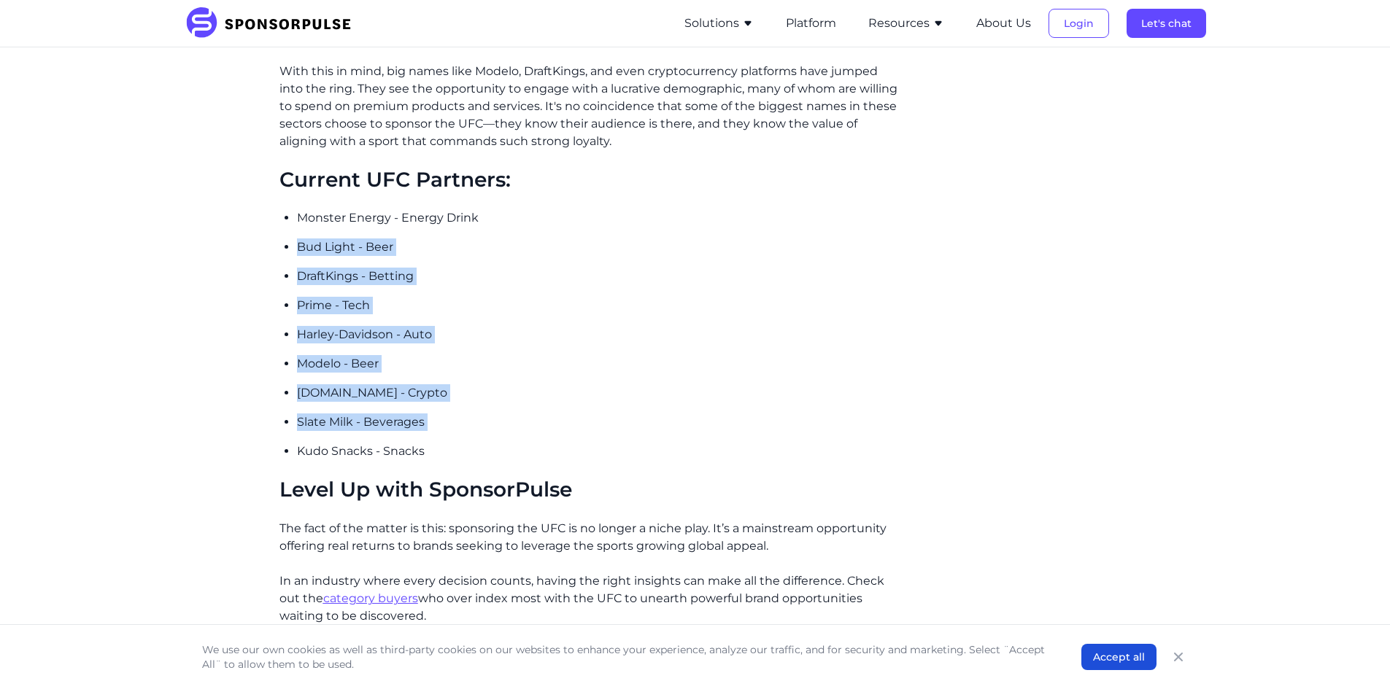
drag, startPoint x: 249, startPoint y: 231, endPoint x: 236, endPoint y: 403, distance: 172.6
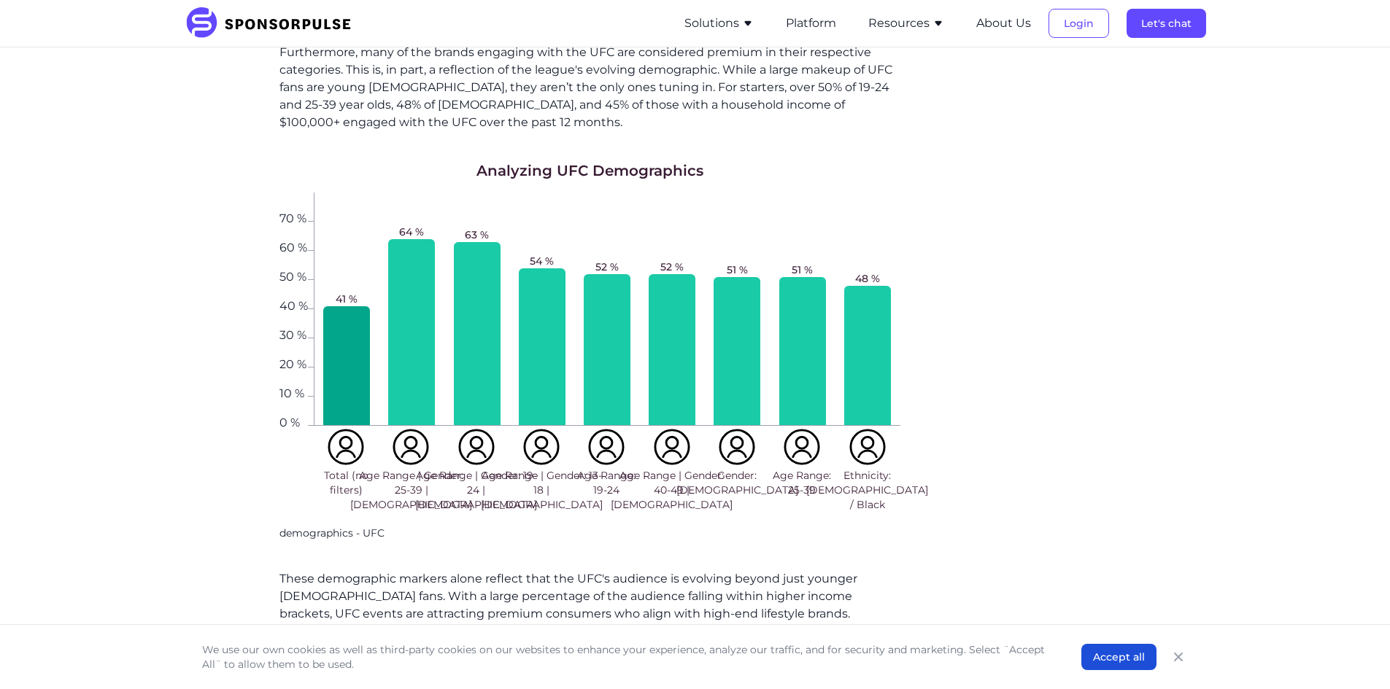
scroll to position [1094, 0]
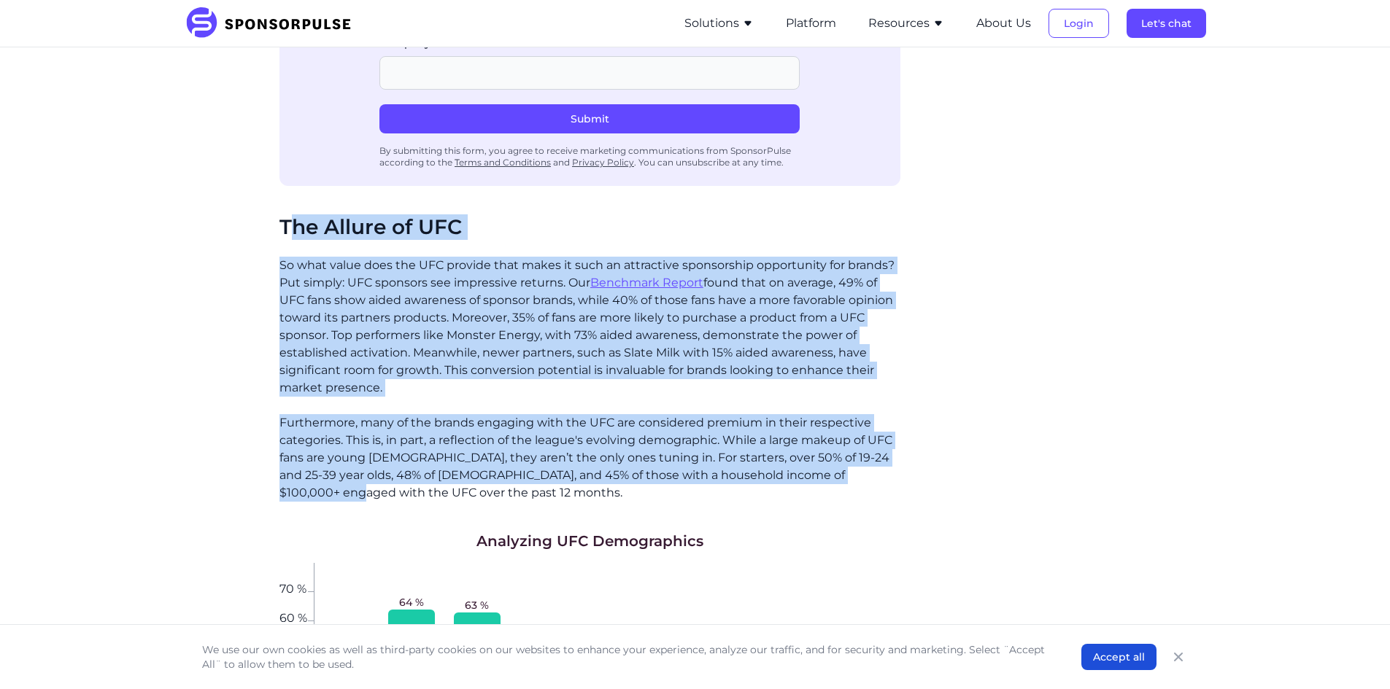
drag, startPoint x: 243, startPoint y: 291, endPoint x: 213, endPoint y: 468, distance: 179.0
click at [213, 468] on div "Home Insights Inside the Octagon: What Brands Need to Know About UFC Sponsorshi…" at bounding box center [695, 508] width 998 height 3086
drag, startPoint x: 452, startPoint y: 460, endPoint x: 213, endPoint y: 194, distance: 357.4
click at [212, 184] on div "Home Insights Inside the Octagon: What Brands Need to Know About UFC Sponsorshi…" at bounding box center [695, 508] width 998 height 3086
click at [280, 277] on p "So what value does the UFC provide that makes it such an attractive sponsorship…" at bounding box center [589, 327] width 621 height 140
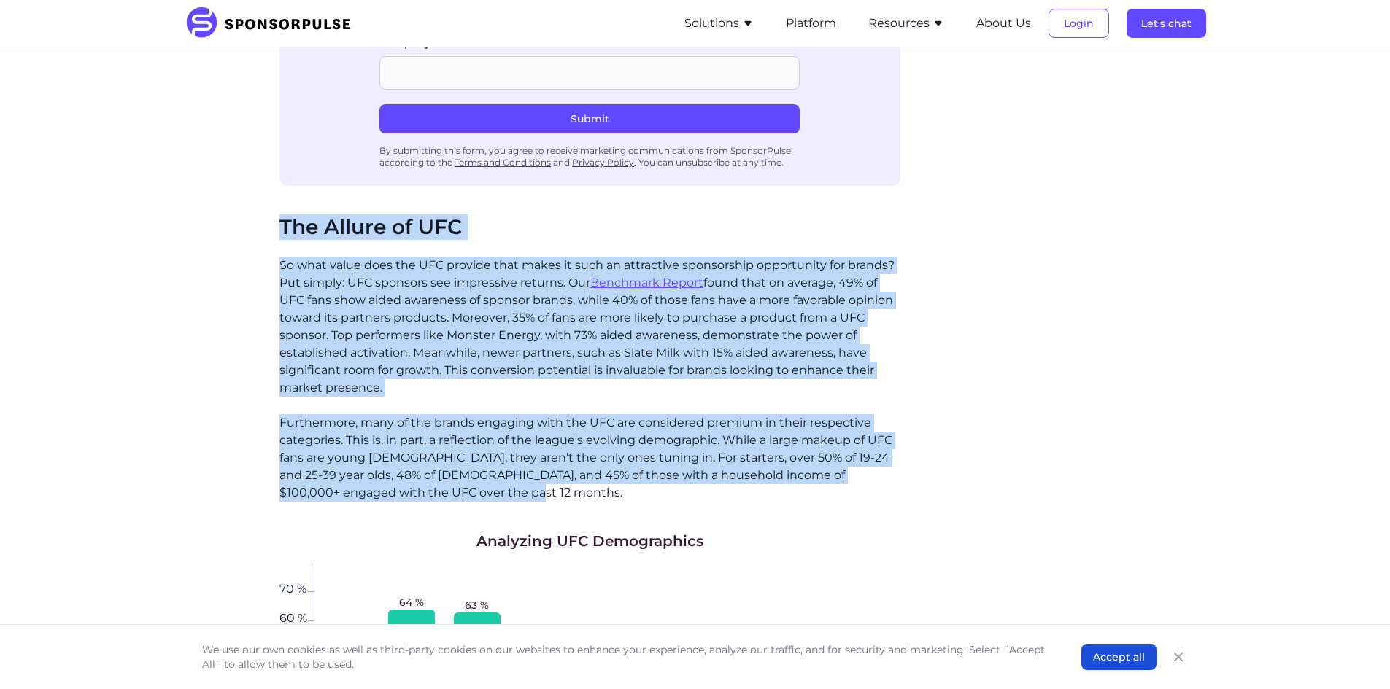
click at [279, 257] on p "So what value does the UFC provide that makes it such an attractive sponsorship…" at bounding box center [589, 327] width 621 height 140
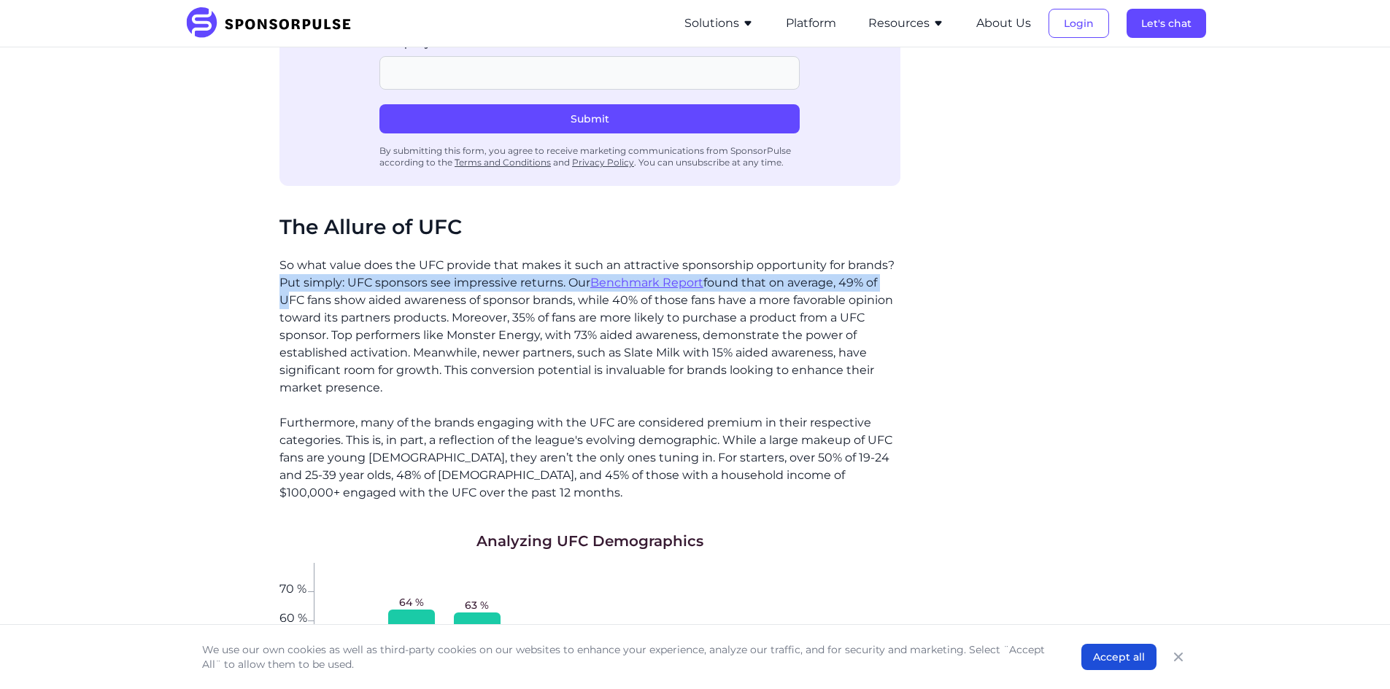
drag, startPoint x: 281, startPoint y: 249, endPoint x: 277, endPoint y: 258, distance: 8.8
click at [277, 258] on div "Home Insights Inside the Octagon: What Brands Need to Know About UFC Sponsorshi…" at bounding box center [695, 508] width 998 height 3086
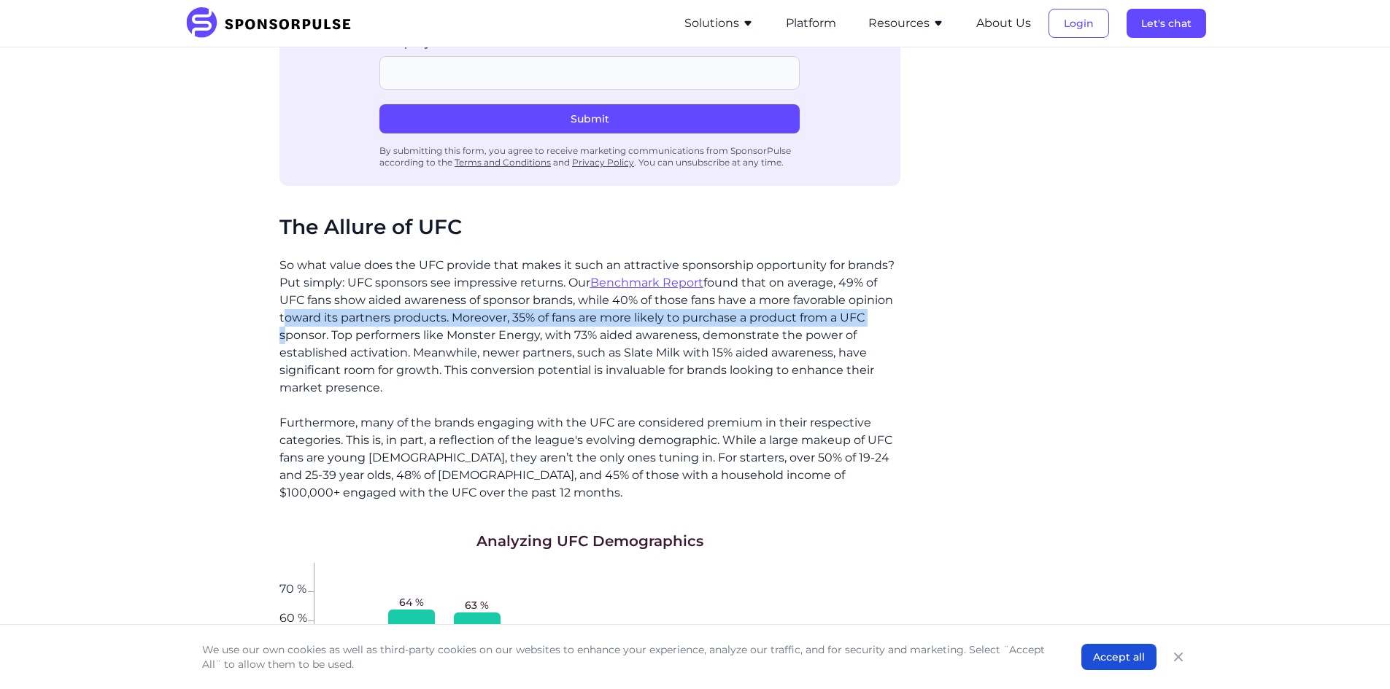
click at [273, 293] on div "Home Insights Inside the Octagon: What Brands Need to Know About UFC Sponsorshi…" at bounding box center [695, 508] width 998 height 3086
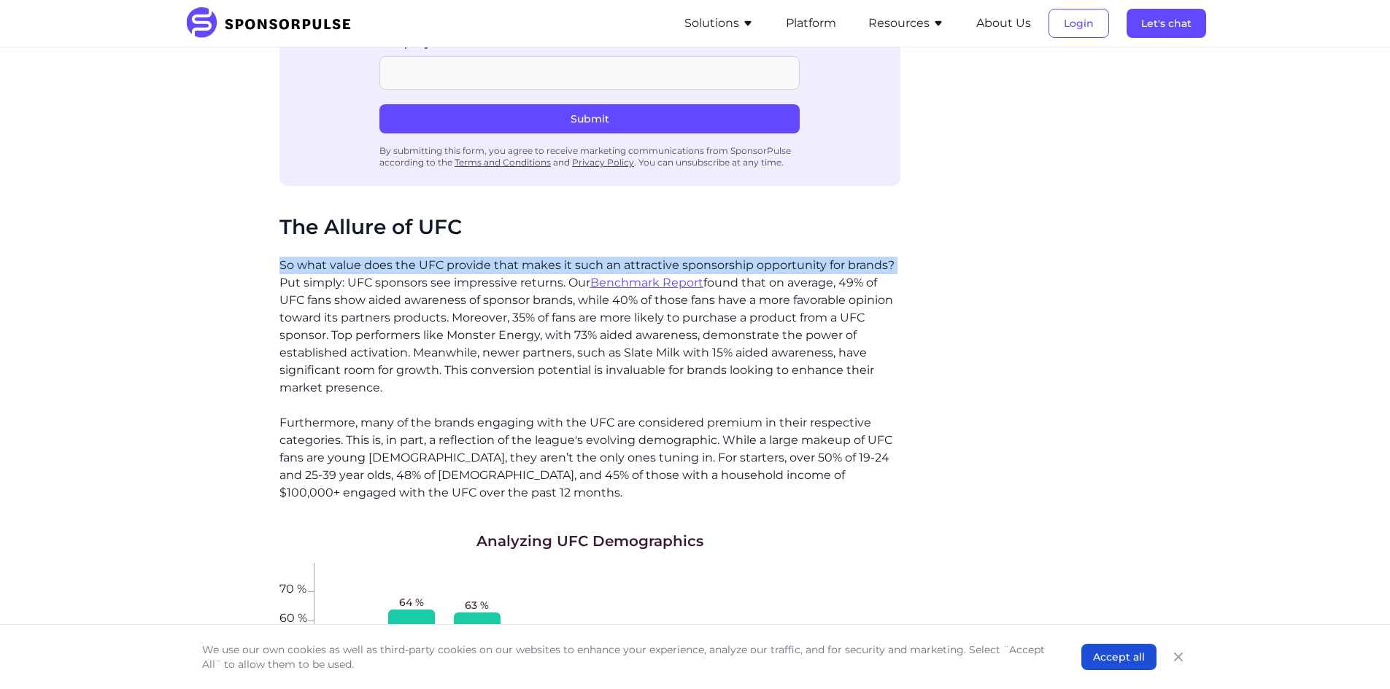
click at [269, 241] on div "Home Insights Inside the Octagon: What Brands Need to Know About UFC Sponsorshi…" at bounding box center [695, 508] width 998 height 3086
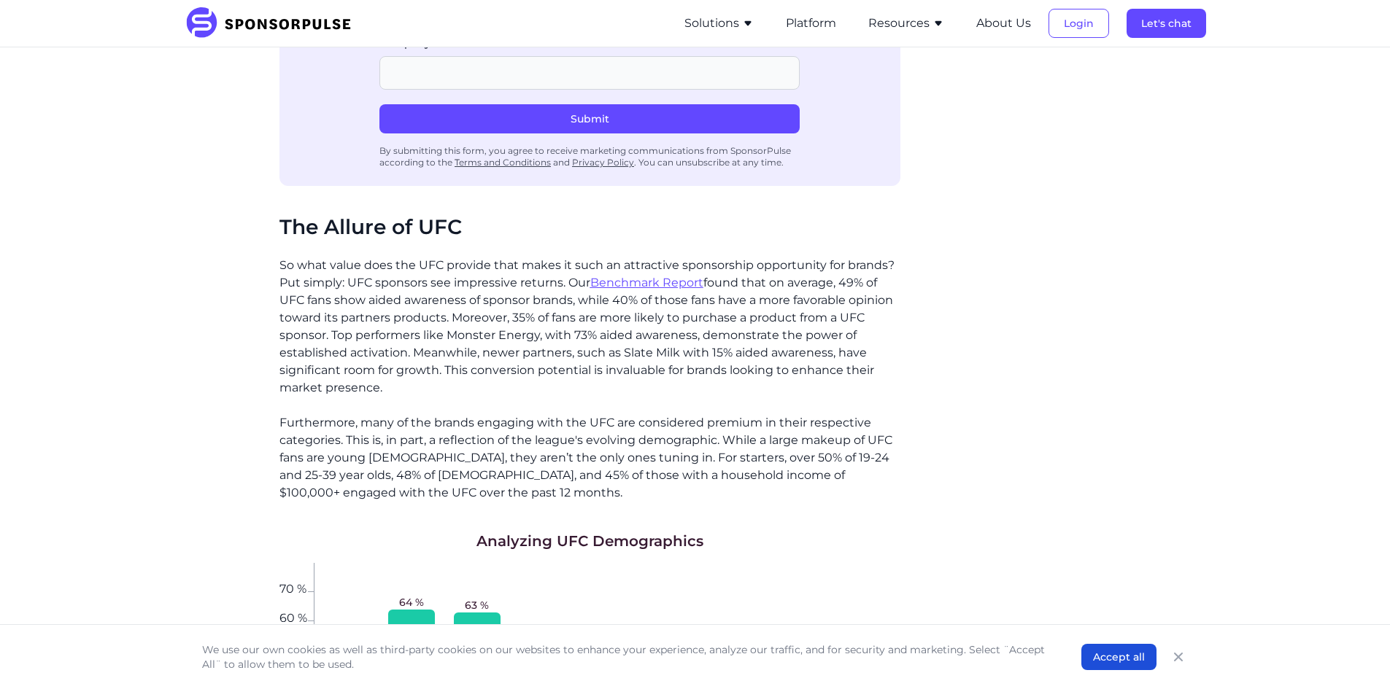
click at [331, 257] on p "So what value does the UFC provide that makes it such an attractive sponsorship…" at bounding box center [589, 327] width 621 height 140
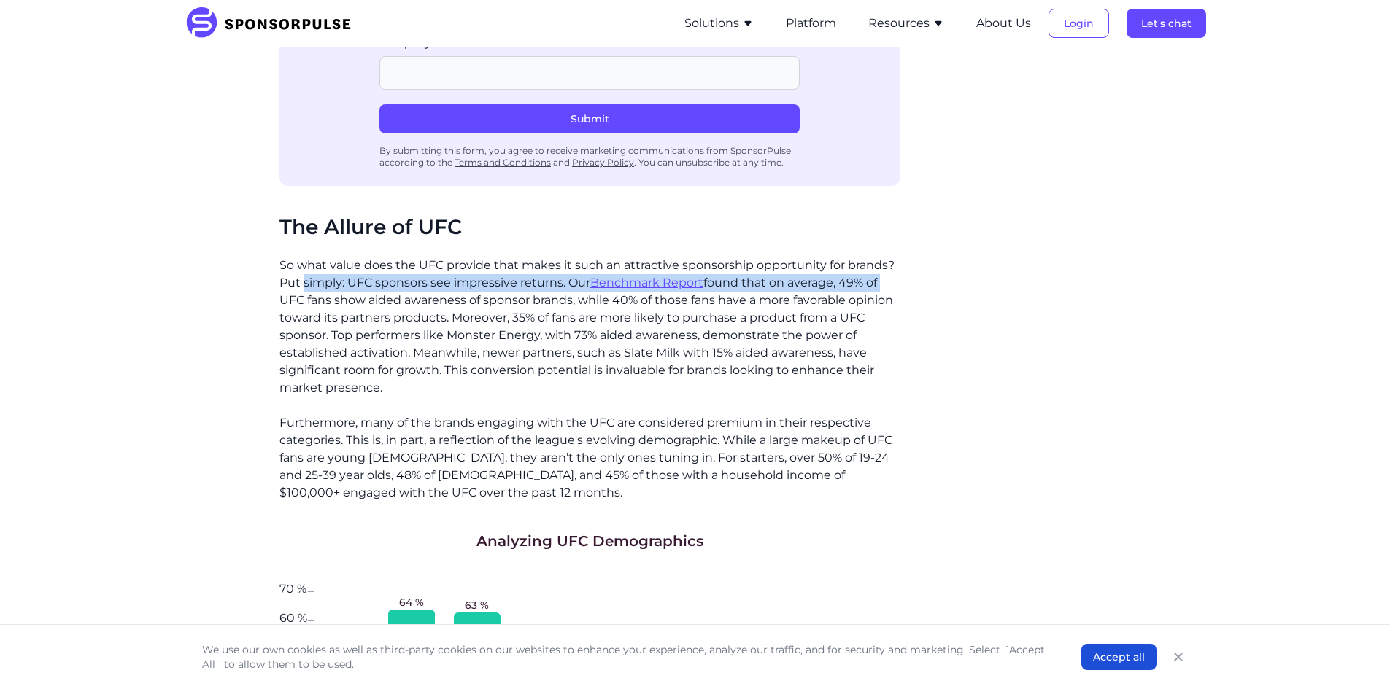
drag, startPoint x: 331, startPoint y: 248, endPoint x: 898, endPoint y: 248, distance: 566.8
click at [898, 257] on p "So what value does the UFC provide that makes it such an attractive sponsorship…" at bounding box center [589, 327] width 621 height 140
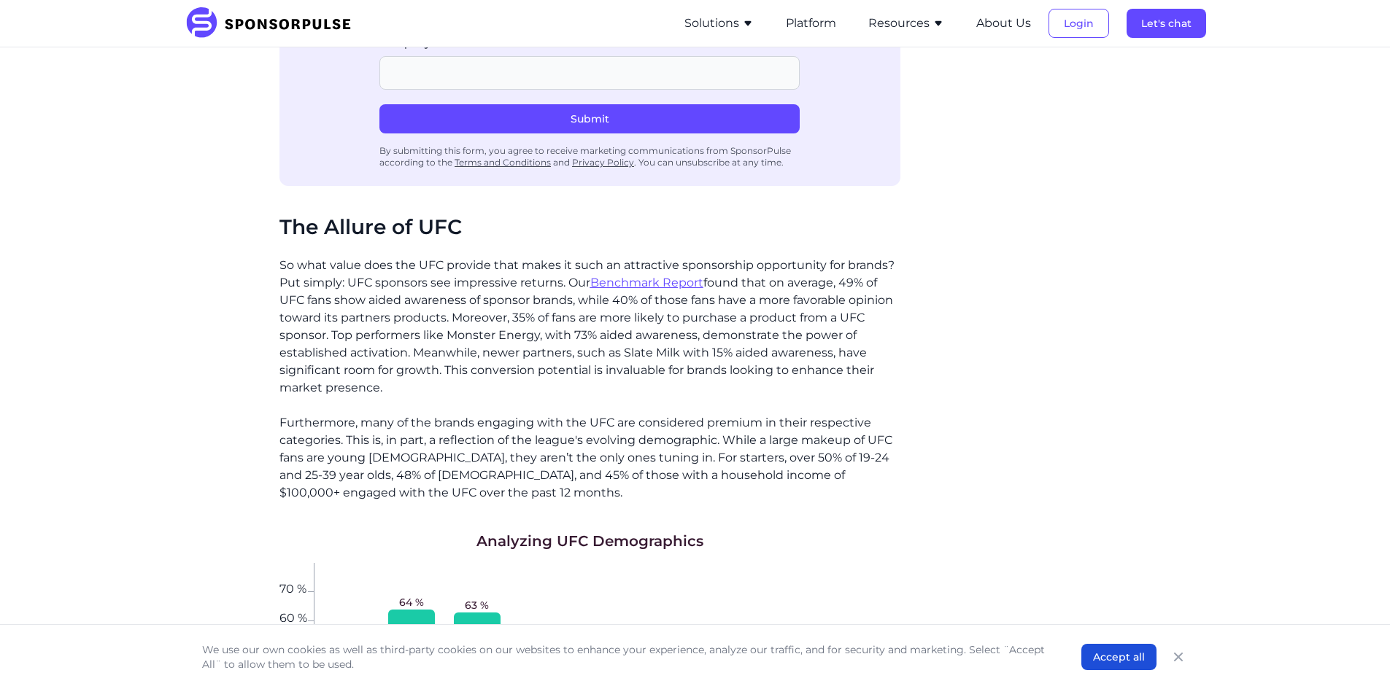
click at [348, 262] on p "So what value does the UFC provide that makes it such an attractive sponsorship…" at bounding box center [589, 327] width 621 height 140
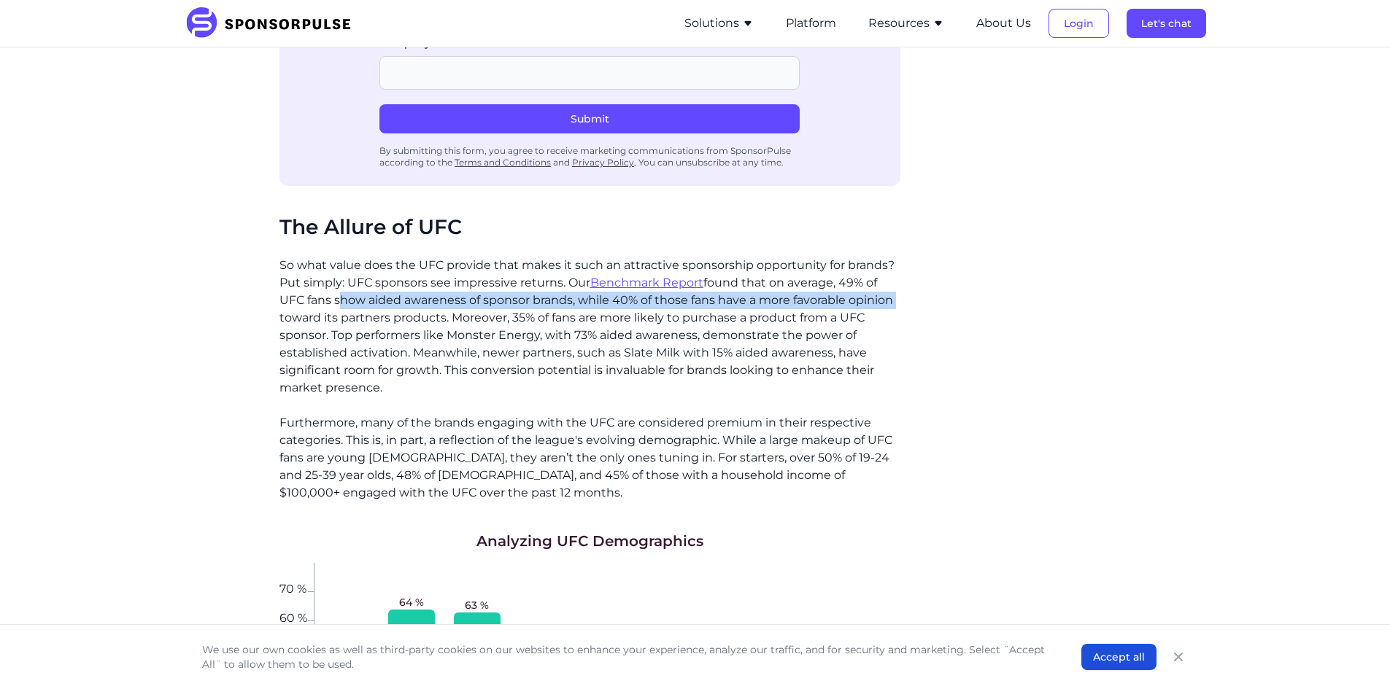
drag, startPoint x: 348, startPoint y: 262, endPoint x: 904, endPoint y: 265, distance: 555.9
click at [904, 265] on div "The UFC has transformed from a niche sport into a global entertainment powerhou…" at bounding box center [695, 667] width 832 height 2719
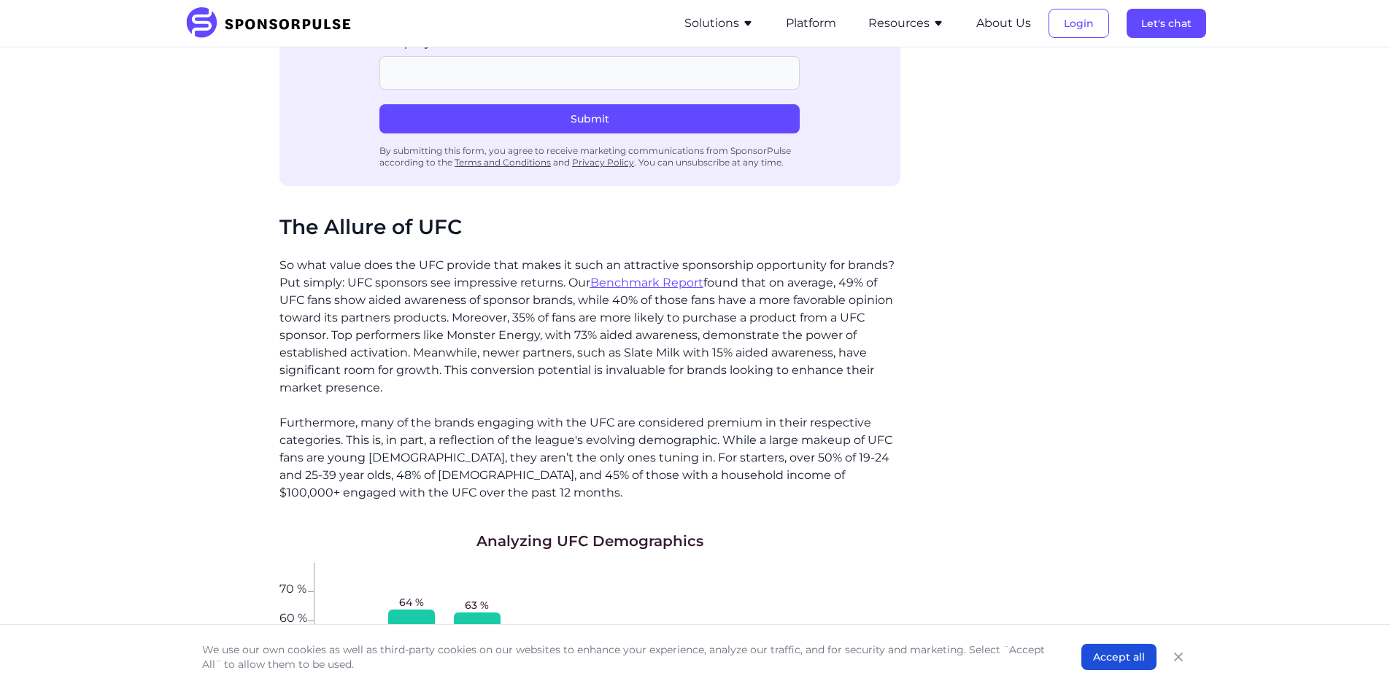
click at [413, 281] on p "So what value does the UFC provide that makes it such an attractive sponsorship…" at bounding box center [589, 327] width 621 height 140
drag, startPoint x: 413, startPoint y: 281, endPoint x: 883, endPoint y: 282, distance: 469.8
click at [883, 282] on p "So what value does the UFC provide that makes it such an attractive sponsorship…" at bounding box center [589, 327] width 621 height 140
click at [465, 305] on p "So what value does the UFC provide that makes it such an attractive sponsorship…" at bounding box center [589, 327] width 621 height 140
drag, startPoint x: 465, startPoint y: 305, endPoint x: 892, endPoint y: 302, distance: 427.5
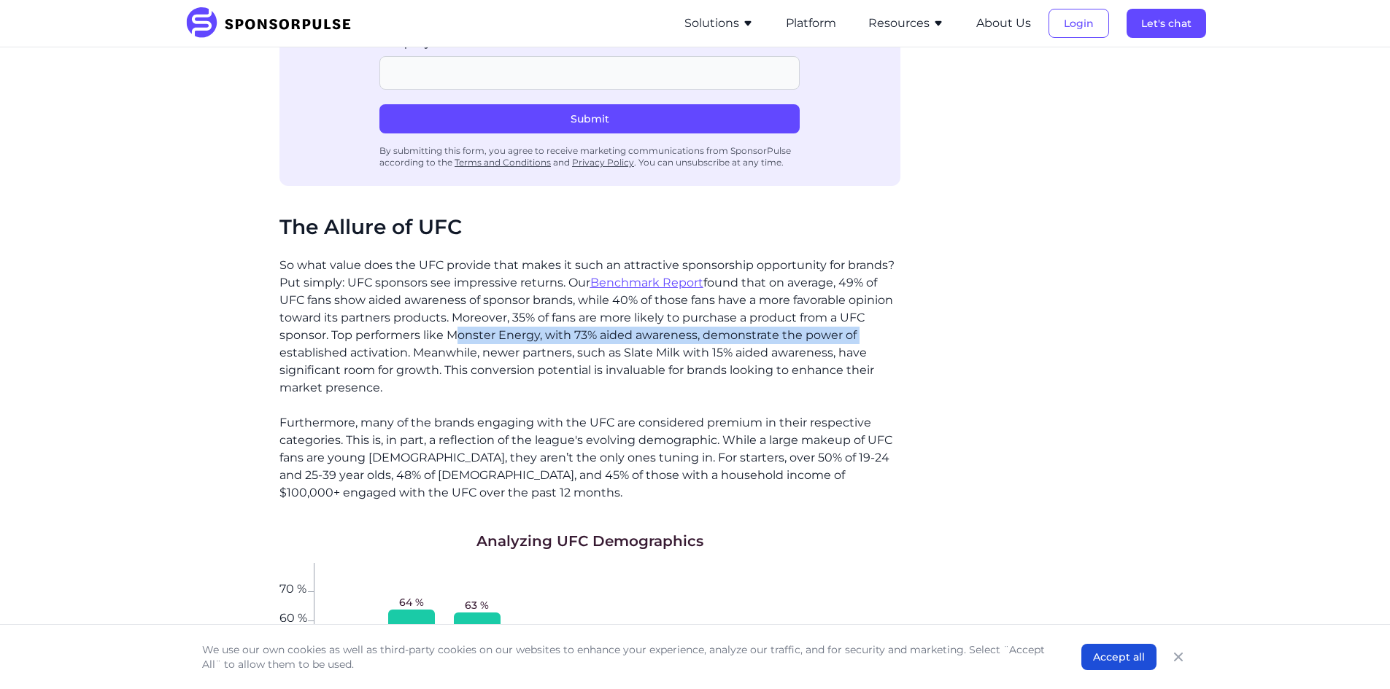
click at [891, 302] on p "So what value does the UFC provide that makes it such an attractive sponsorship…" at bounding box center [589, 327] width 621 height 140
click at [542, 321] on p "So what value does the UFC provide that makes it such an attractive sponsorship…" at bounding box center [589, 327] width 621 height 140
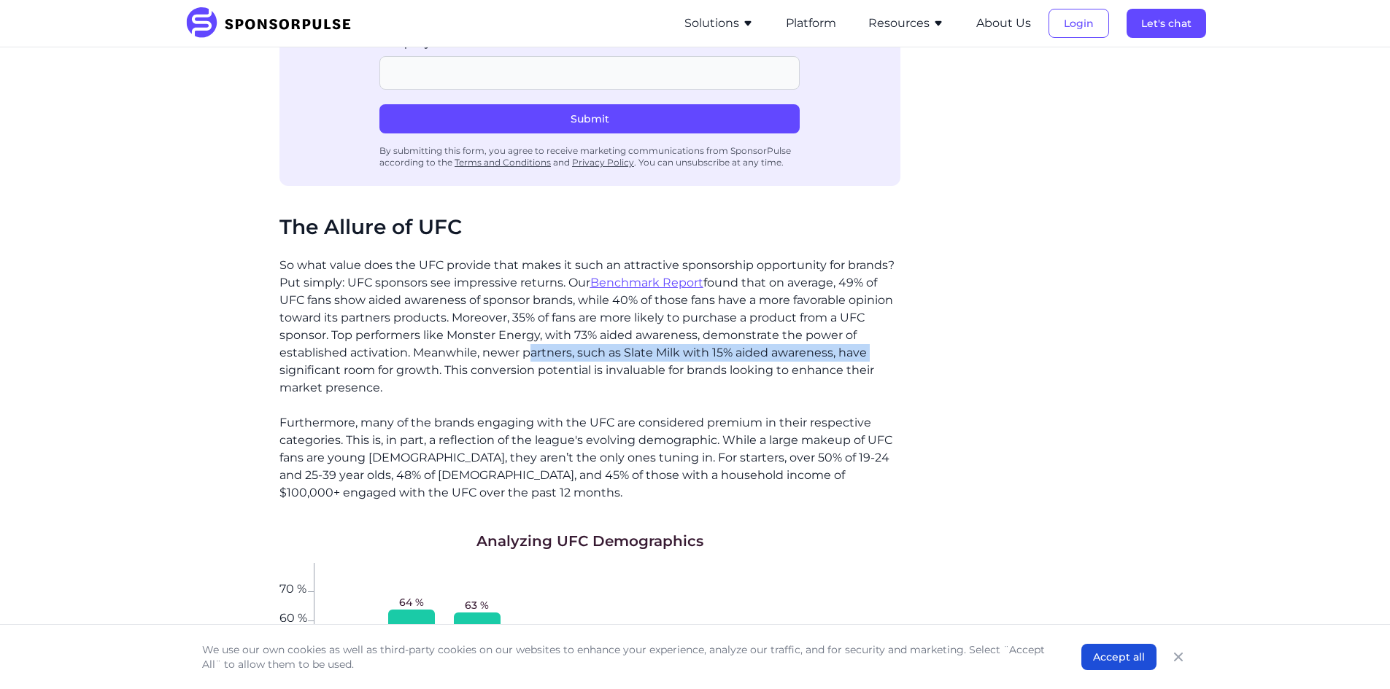
drag, startPoint x: 542, startPoint y: 321, endPoint x: 860, endPoint y: 314, distance: 318.1
click at [860, 314] on p "So what value does the UFC provide that makes it such an attractive sponsorship…" at bounding box center [589, 327] width 621 height 140
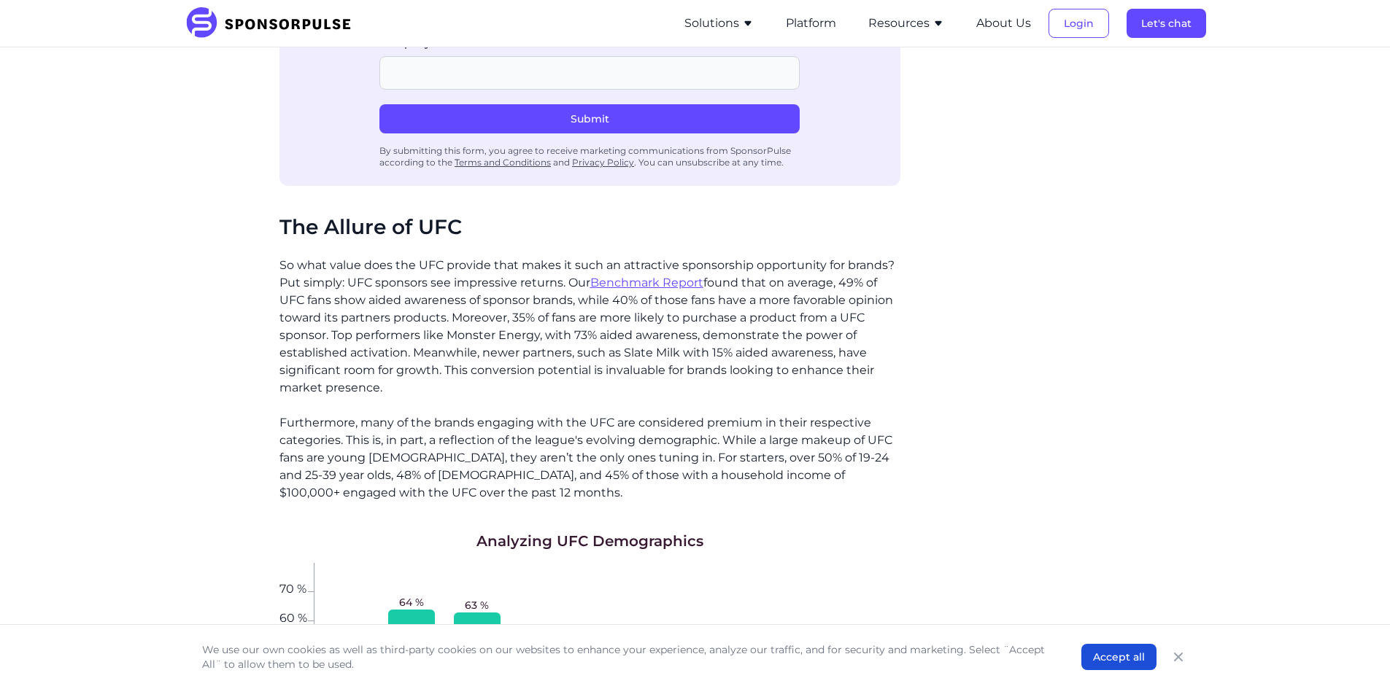
click at [605, 334] on p "So what value does the UFC provide that makes it such an attractive sponsorship…" at bounding box center [589, 327] width 621 height 140
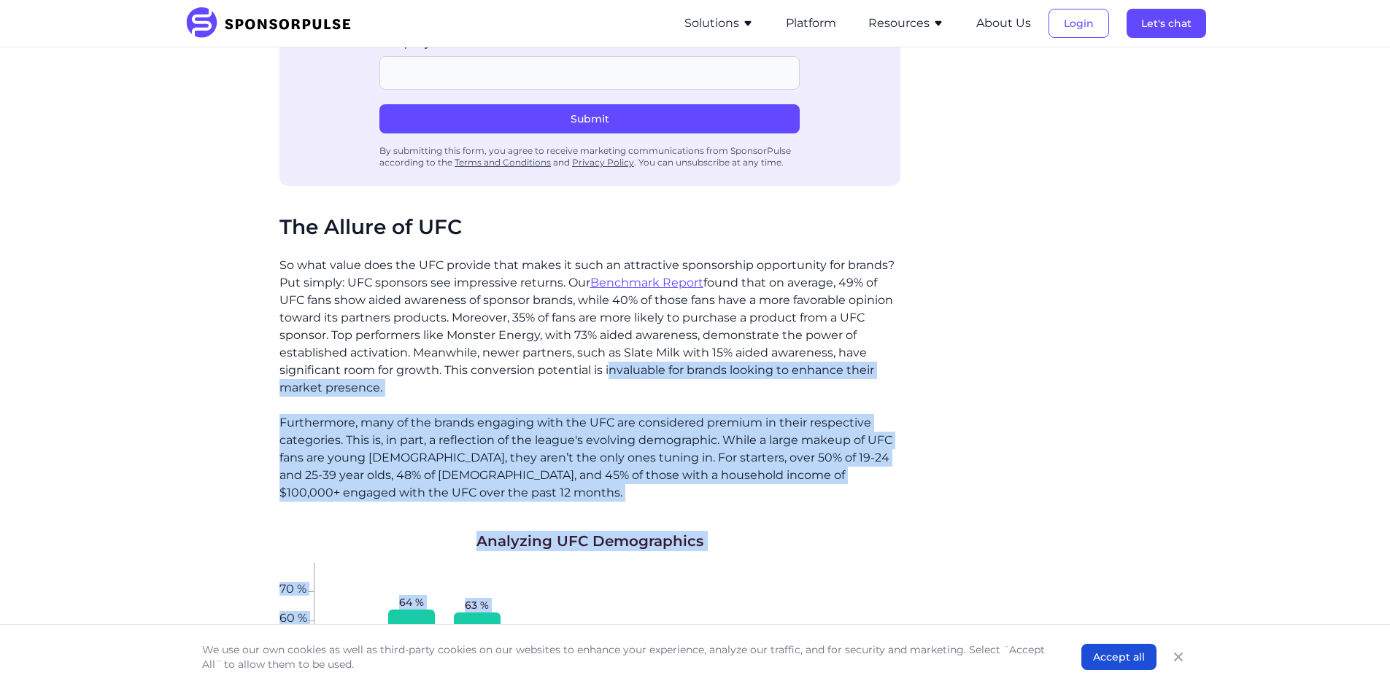
drag, startPoint x: 605, startPoint y: 334, endPoint x: 931, endPoint y: 328, distance: 326.1
click at [931, 328] on div "The UFC has transformed from a niche sport into a global entertainment powerhou…" at bounding box center [695, 667] width 832 height 2719
click at [931, 328] on div "Related insights From Donation to Equity: Lessons from CIBC’s Run for the Cure …" at bounding box center [1011, 667] width 199 height 2719
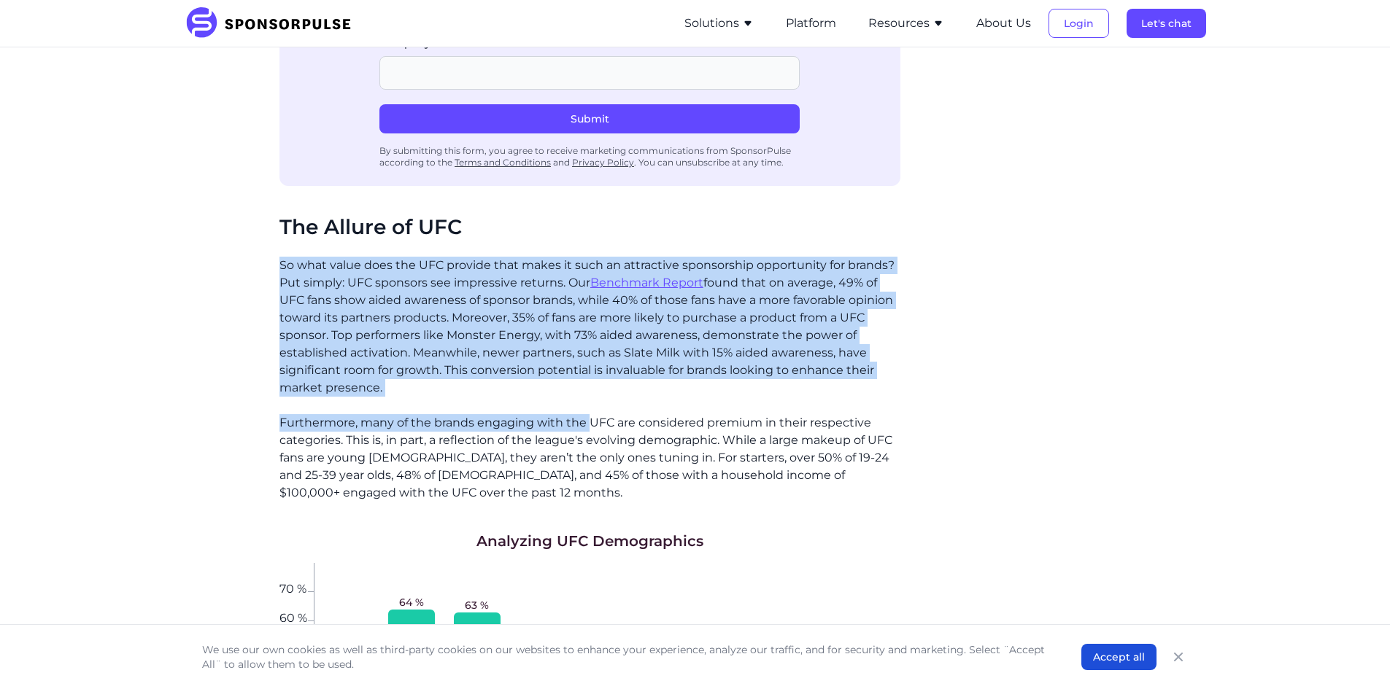
drag, startPoint x: 593, startPoint y: 386, endPoint x: 222, endPoint y: 228, distance: 403.4
click at [216, 234] on div "Home Insights Inside the Octagon: What Brands Need to Know About UFC Sponsorshi…" at bounding box center [695, 508] width 998 height 3086
click at [233, 214] on div "Home Insights Inside the Octagon: What Brands Need to Know About UFC Sponsorshi…" at bounding box center [695, 508] width 998 height 3086
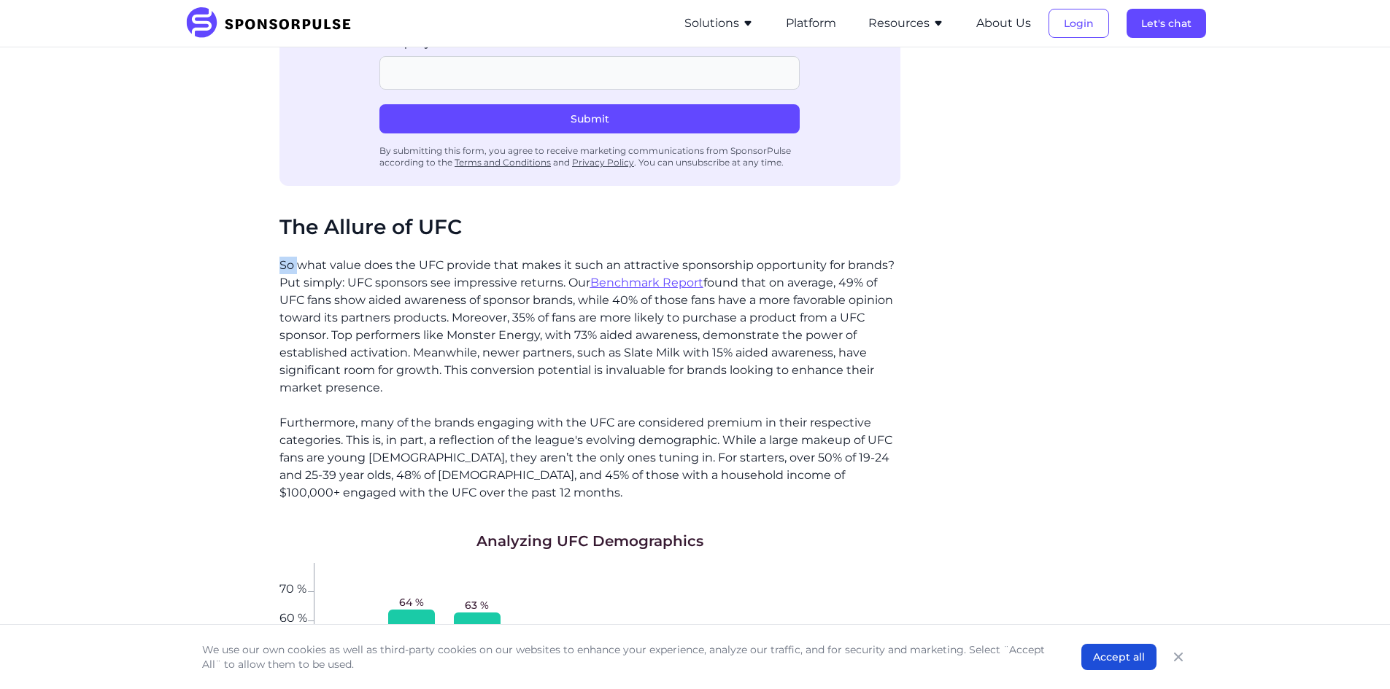
click at [233, 214] on div "Home Insights Inside the Octagon: What Brands Need to Know About UFC Sponsorshi…" at bounding box center [695, 508] width 998 height 3086
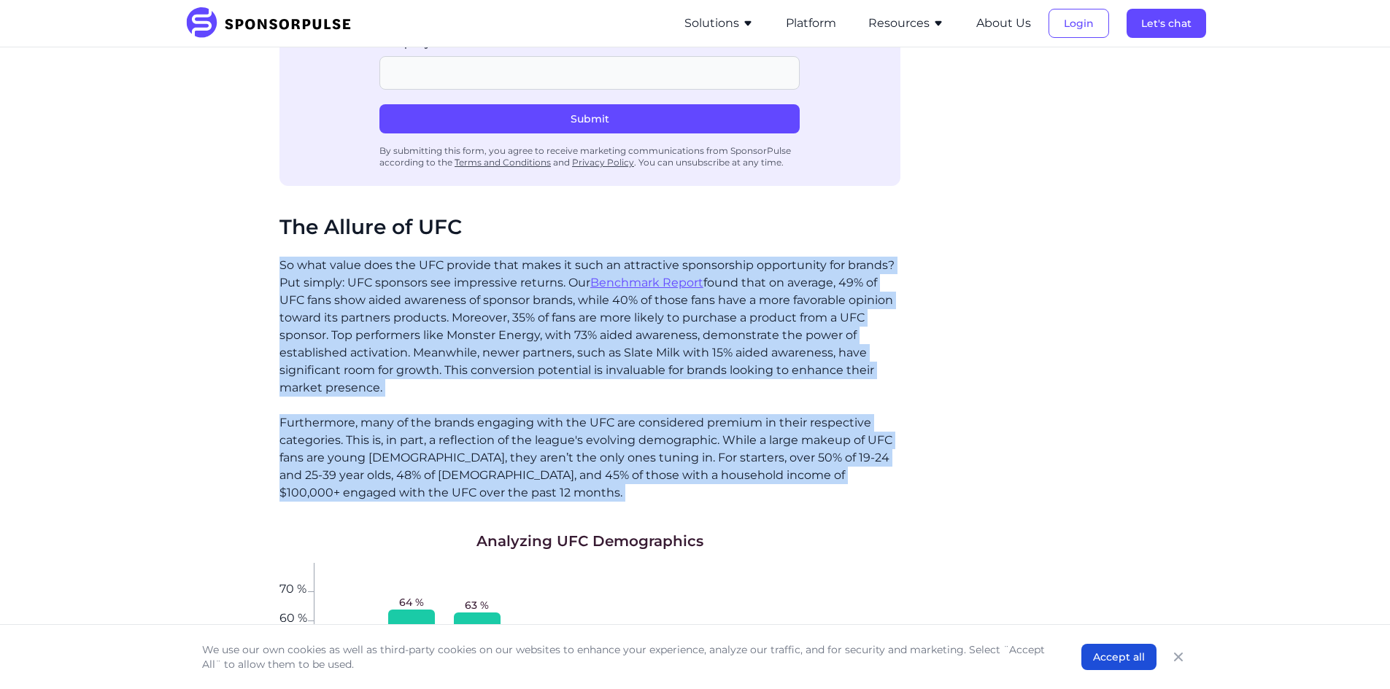
drag, startPoint x: 233, startPoint y: 214, endPoint x: 205, endPoint y: 439, distance: 227.1
click at [205, 439] on div "Home Insights Inside the Octagon: What Brands Need to Know About UFC Sponsorshi…" at bounding box center [695, 508] width 998 height 3086
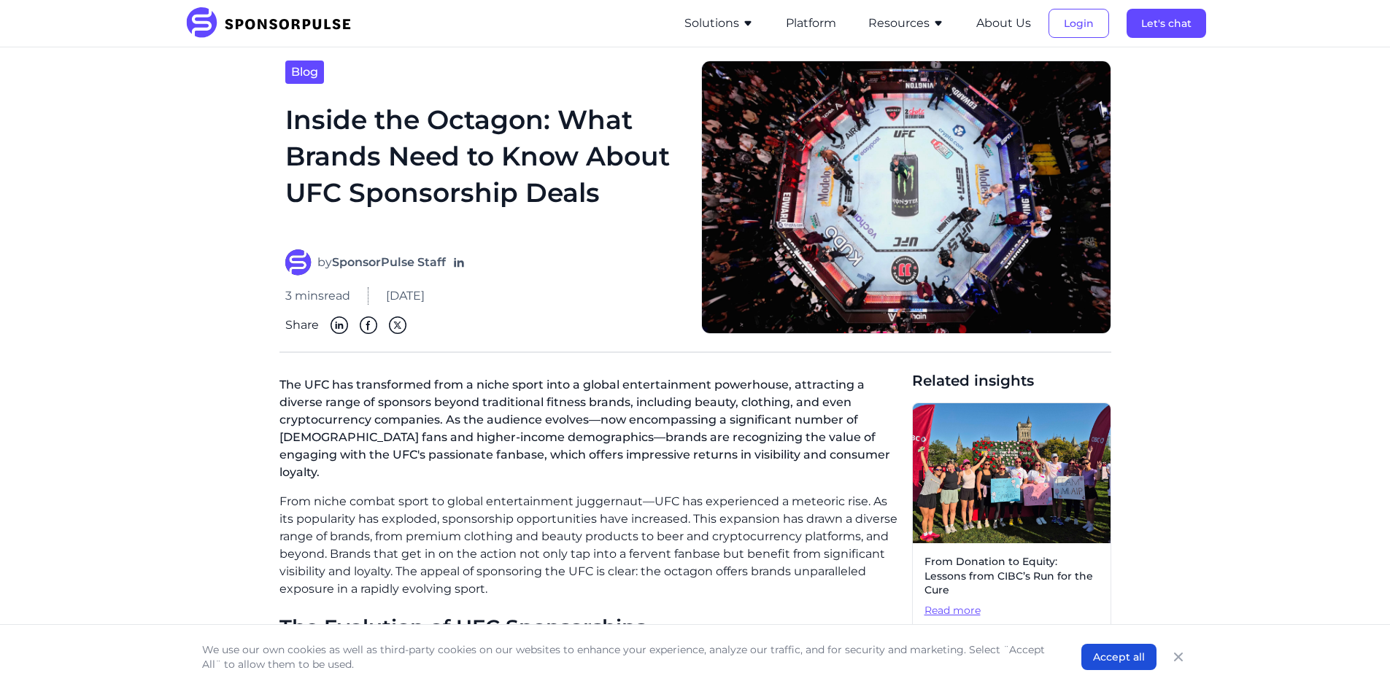
scroll to position [0, 0]
